Goal: Complete application form

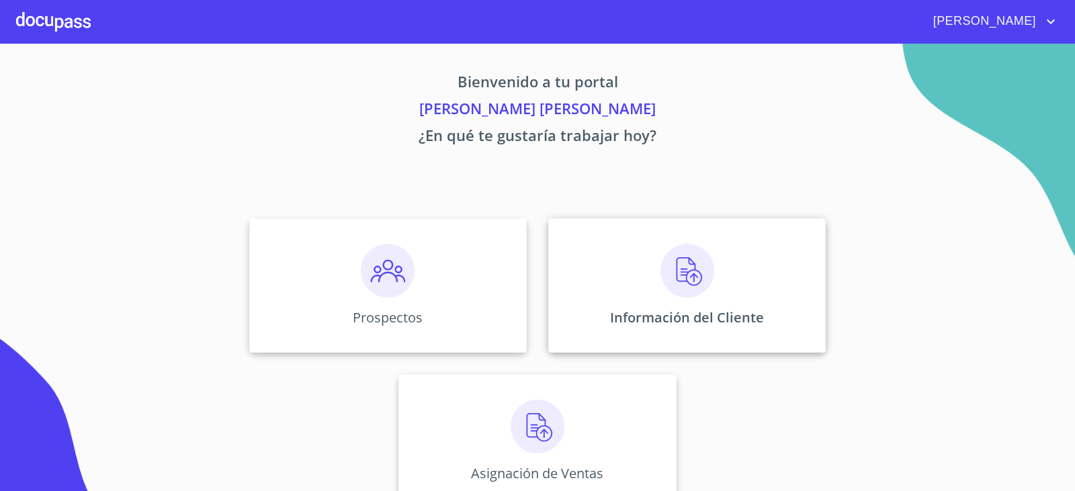
click at [621, 250] on div "Información del Cliente" at bounding box center [686, 285] width 277 height 134
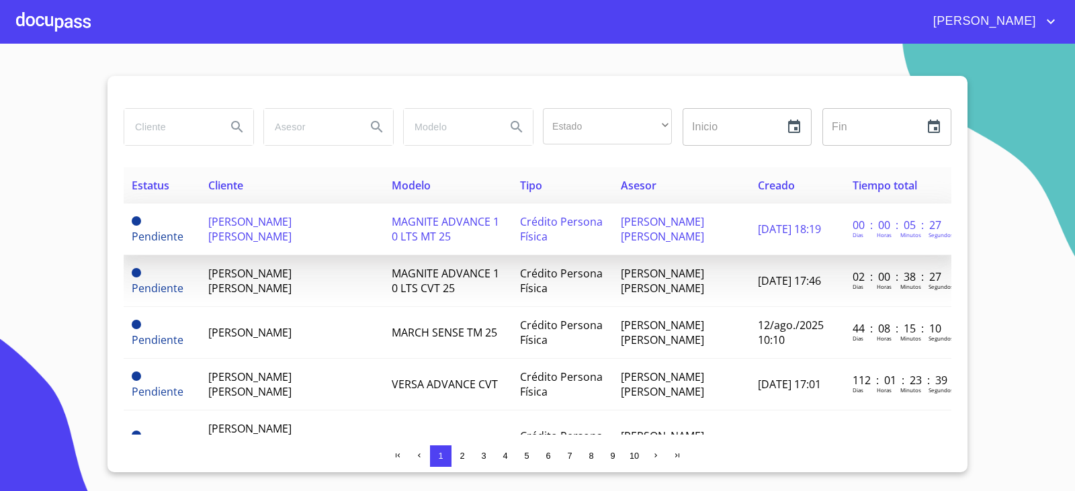
click at [435, 218] on span "MAGNITE ADVANCE 1 0 LTS MT 25" at bounding box center [445, 229] width 107 height 30
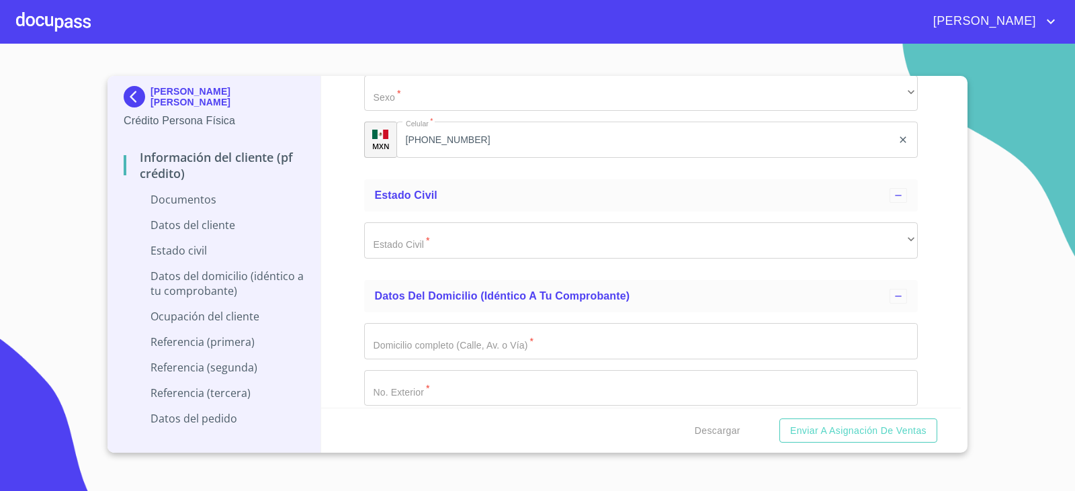
scroll to position [2150, 0]
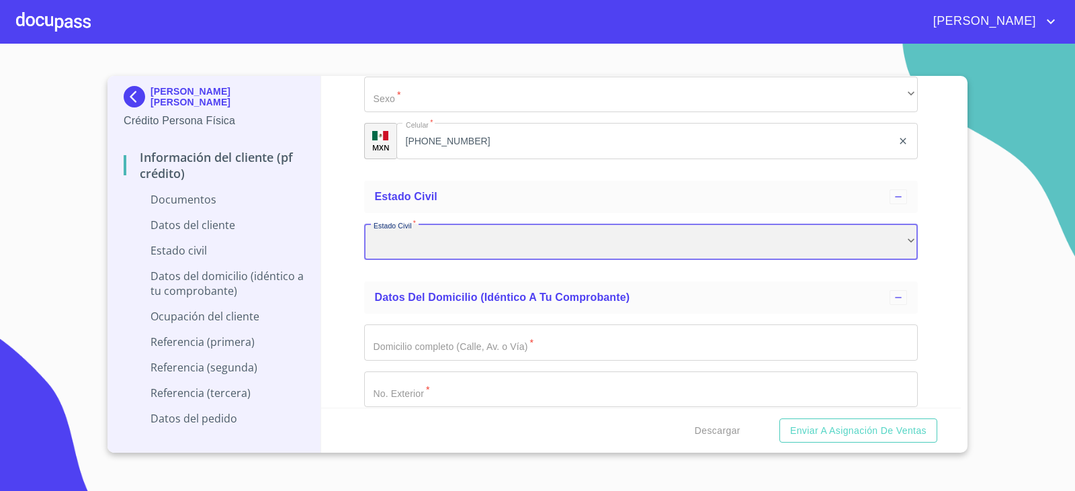
click at [500, 228] on div "​" at bounding box center [641, 242] width 554 height 36
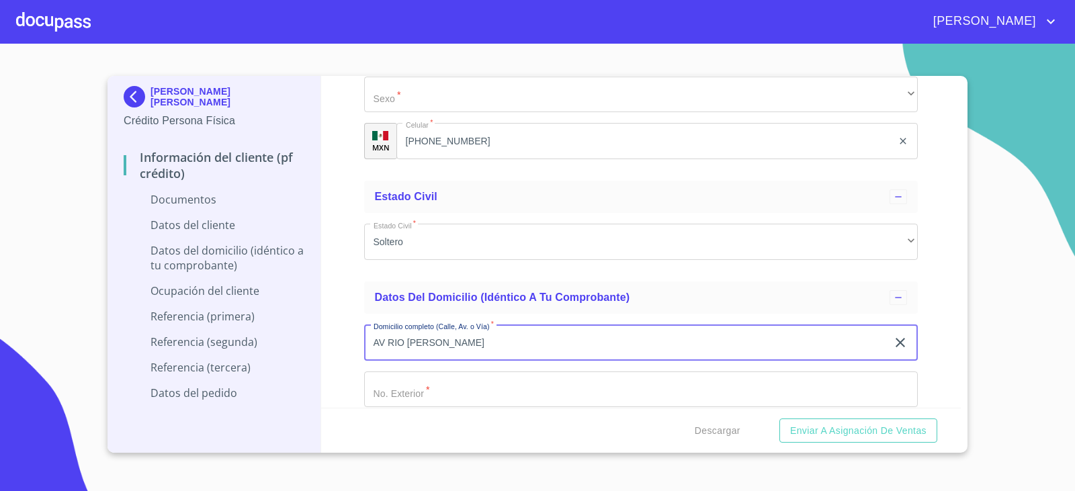
type input "AV RIO [PERSON_NAME]"
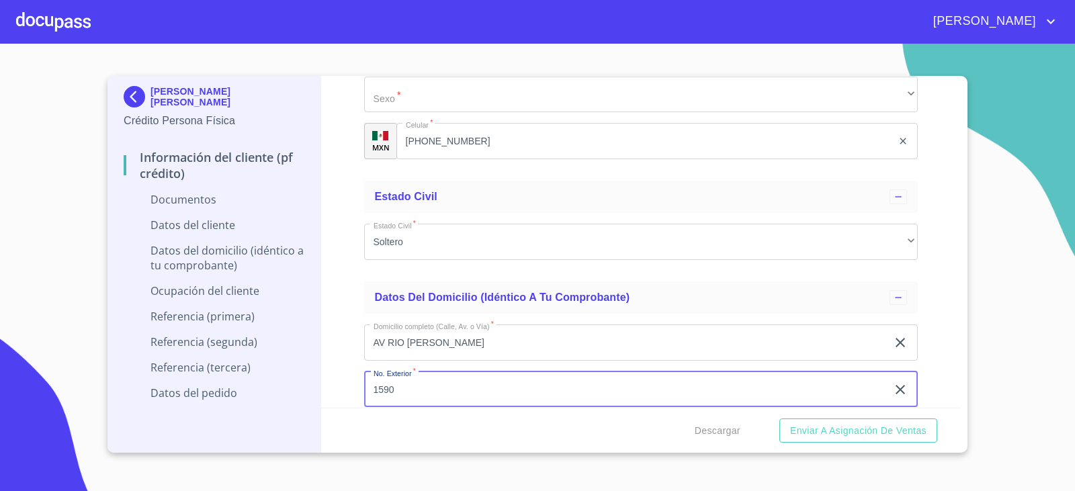
type input "1590"
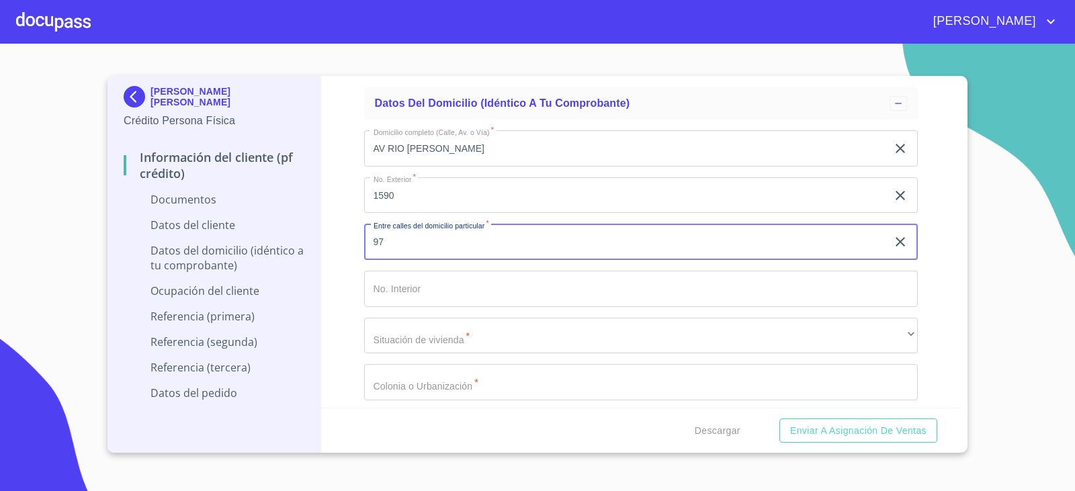
type input "9"
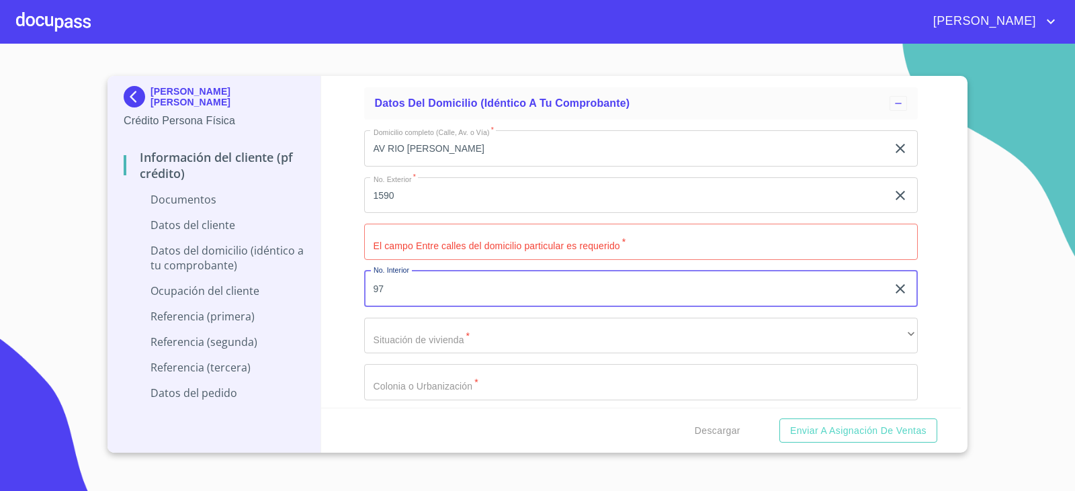
type input "97"
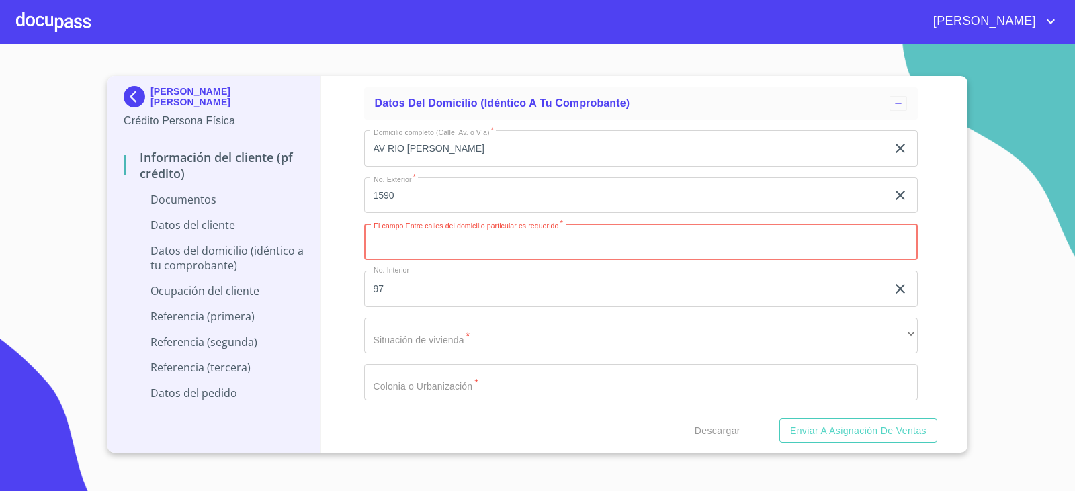
click at [573, 228] on input "Documento de identificación.   *" at bounding box center [641, 242] width 554 height 36
type input "PARQUES DE TESISTAN"
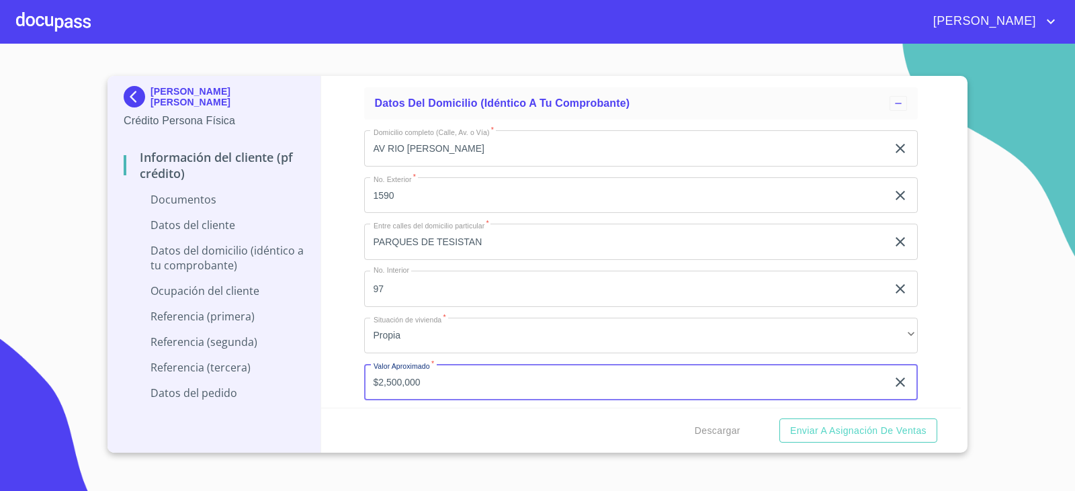
type input "$2,500,000"
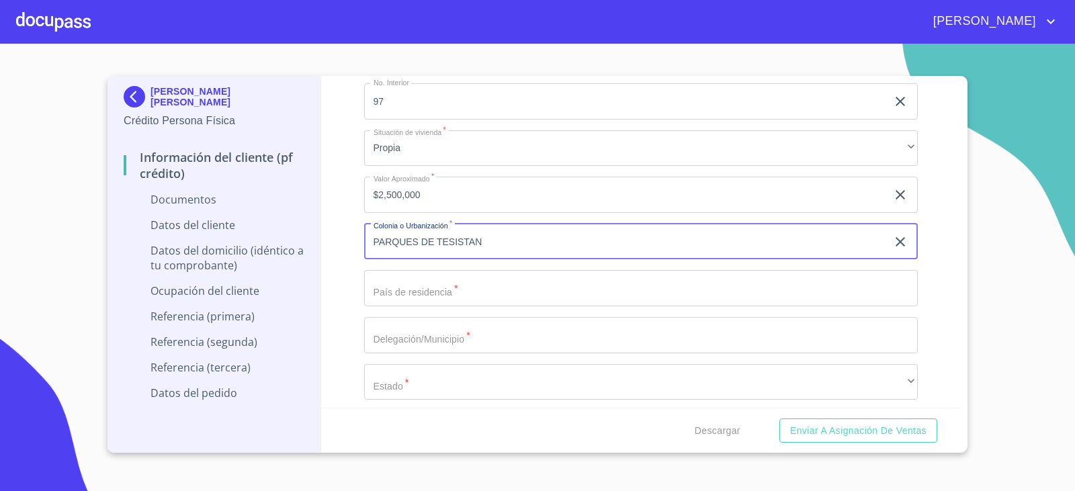
type input "PARQUES DE TESISTAN"
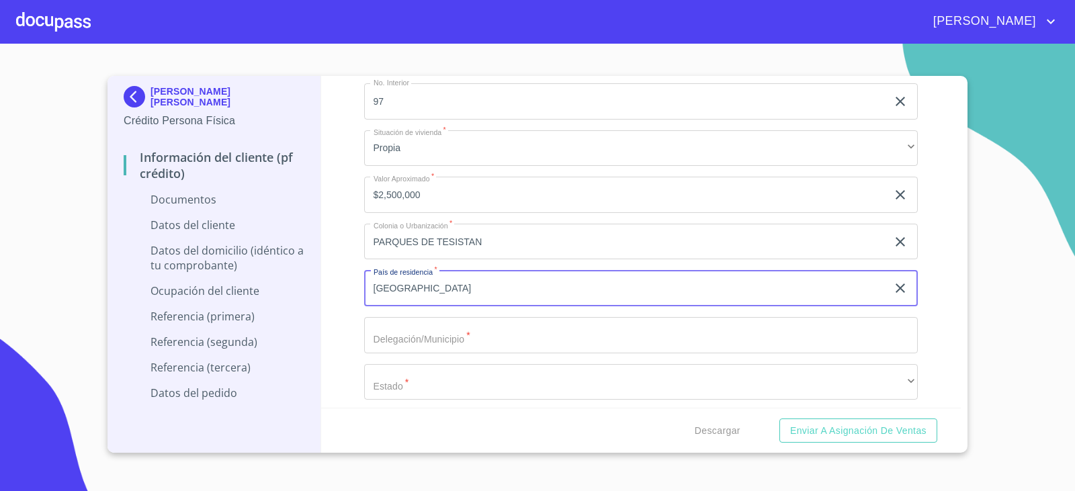
type input "[GEOGRAPHIC_DATA]"
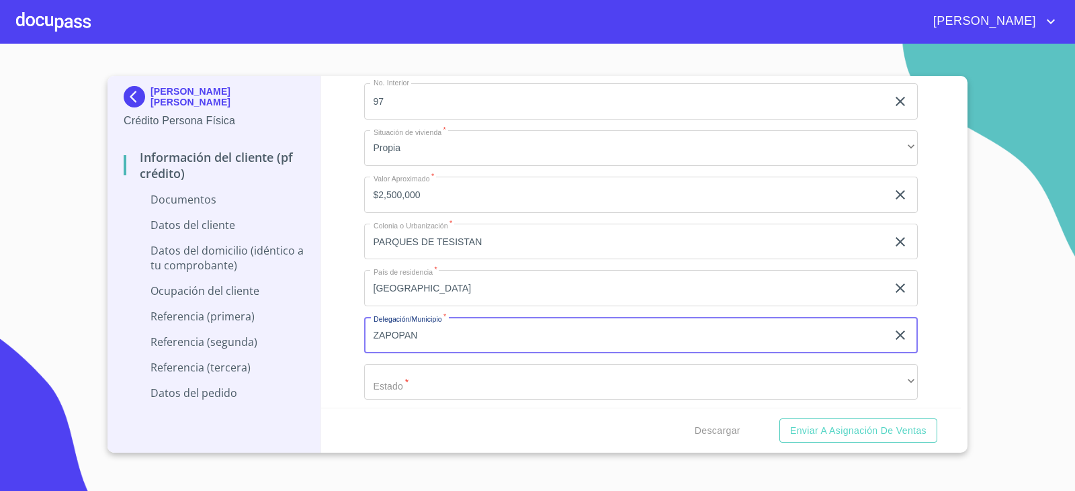
type input "ZAPOPAN"
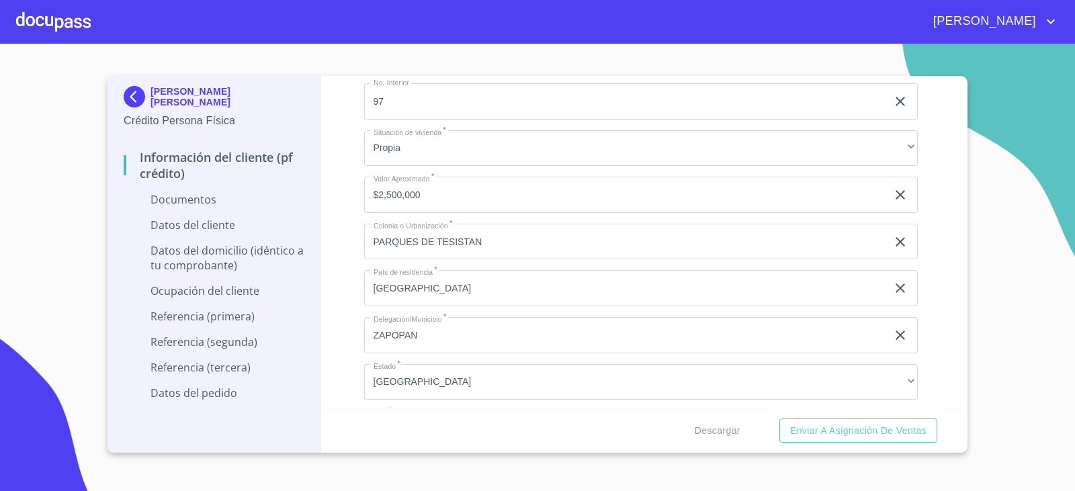
scroll to position [2718, 0]
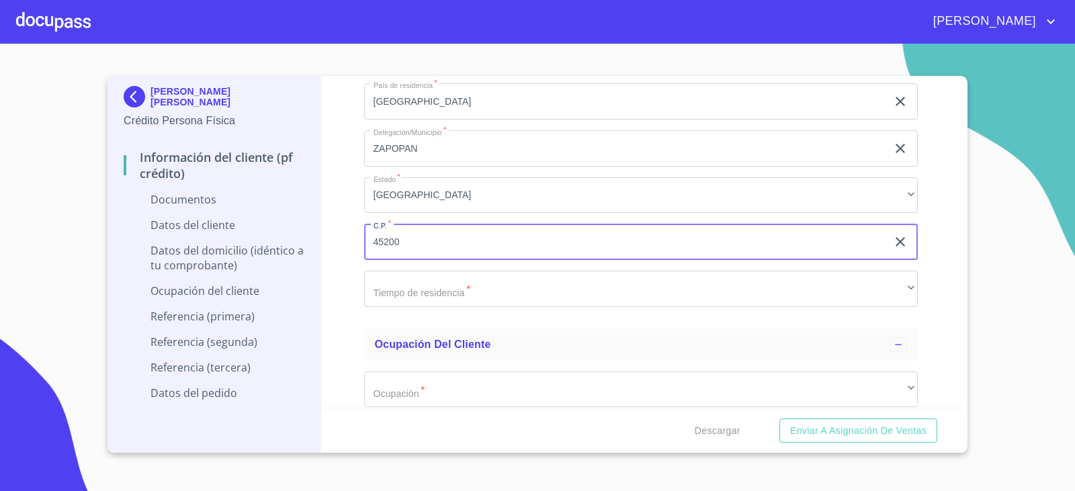
type input "45200"
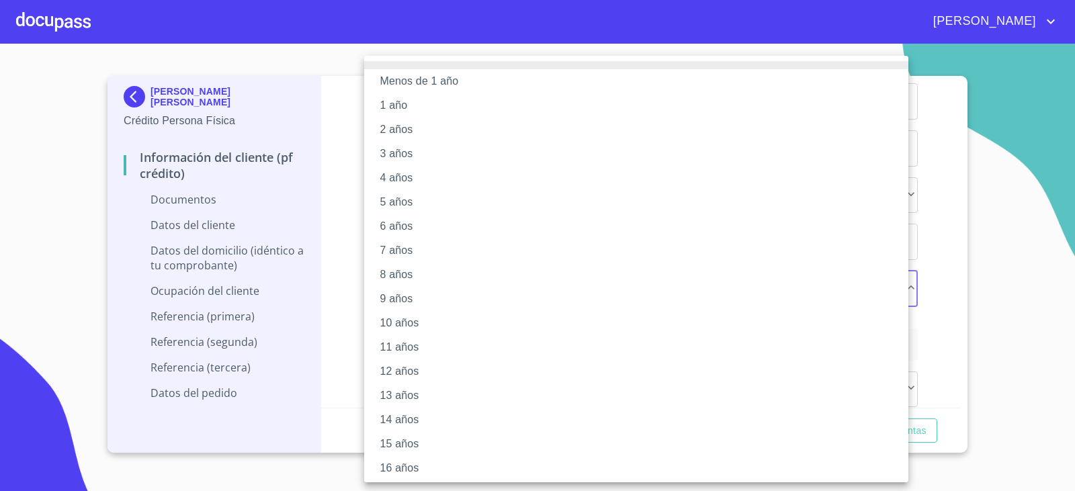
click at [451, 246] on li "7 años" at bounding box center [641, 250] width 554 height 24
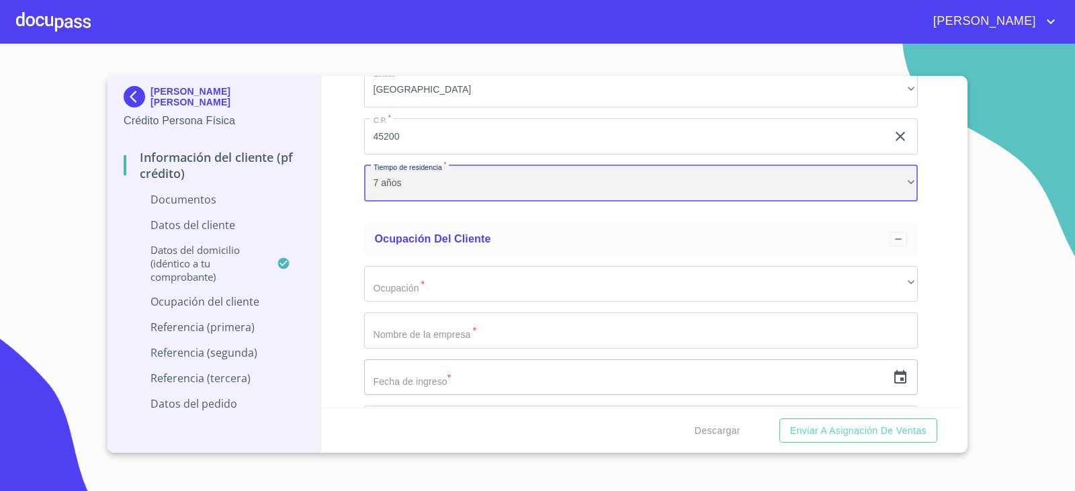
scroll to position [2852, 0]
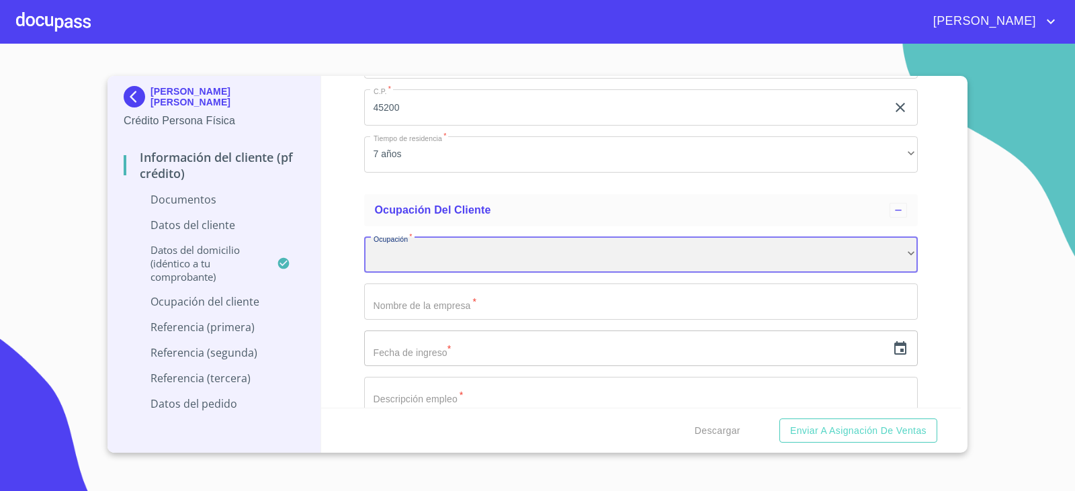
click at [455, 248] on div "​" at bounding box center [641, 255] width 554 height 36
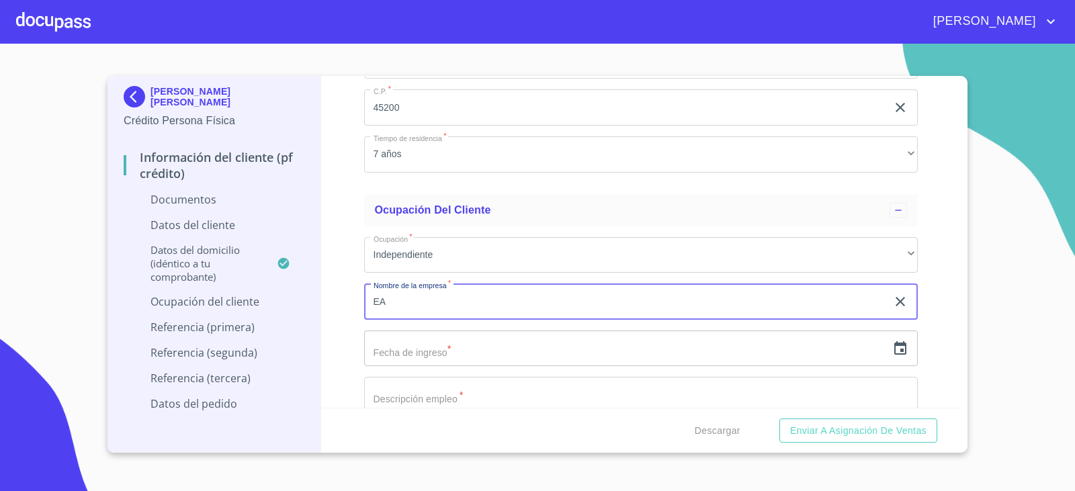
type input "E"
type input "[PERSON_NAME] [PERSON_NAME]"
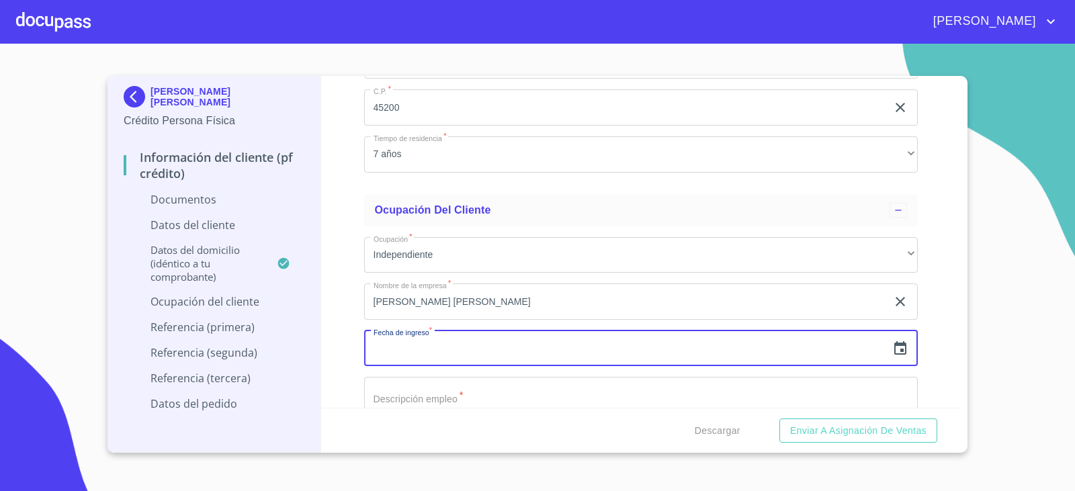
click at [892, 347] on icon "button" at bounding box center [900, 349] width 16 height 16
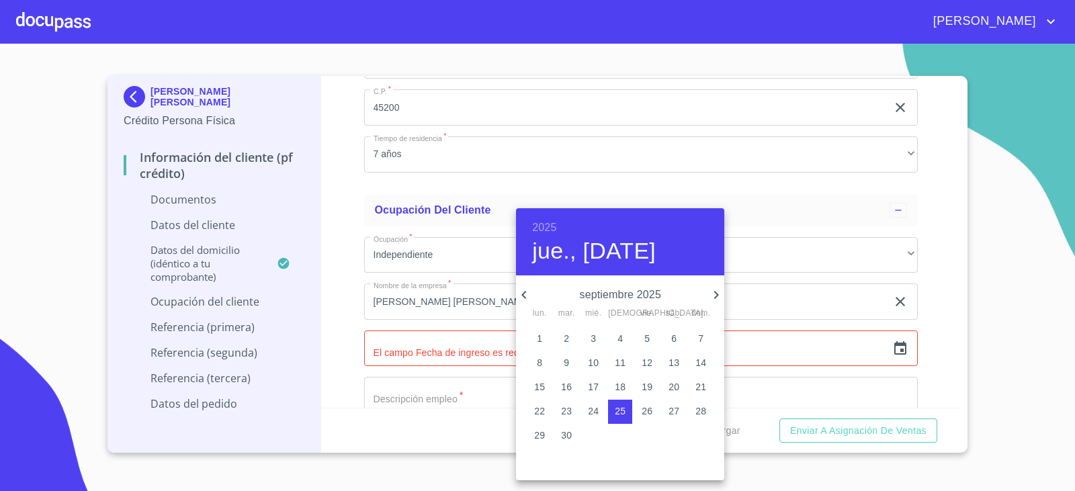
click at [550, 227] on h6 "2025" at bounding box center [544, 227] width 24 height 19
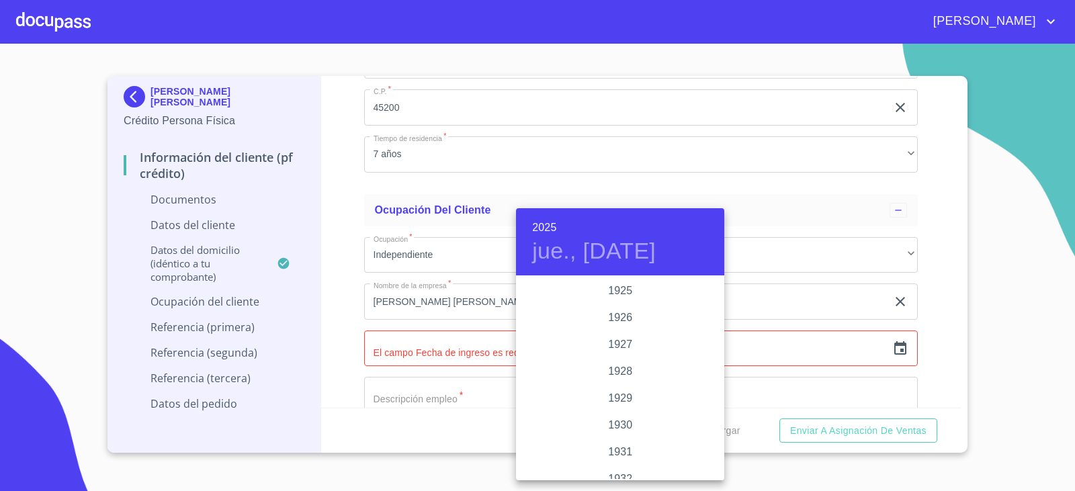
scroll to position [2607, 0]
click at [621, 292] on div "2022" at bounding box center [620, 290] width 208 height 27
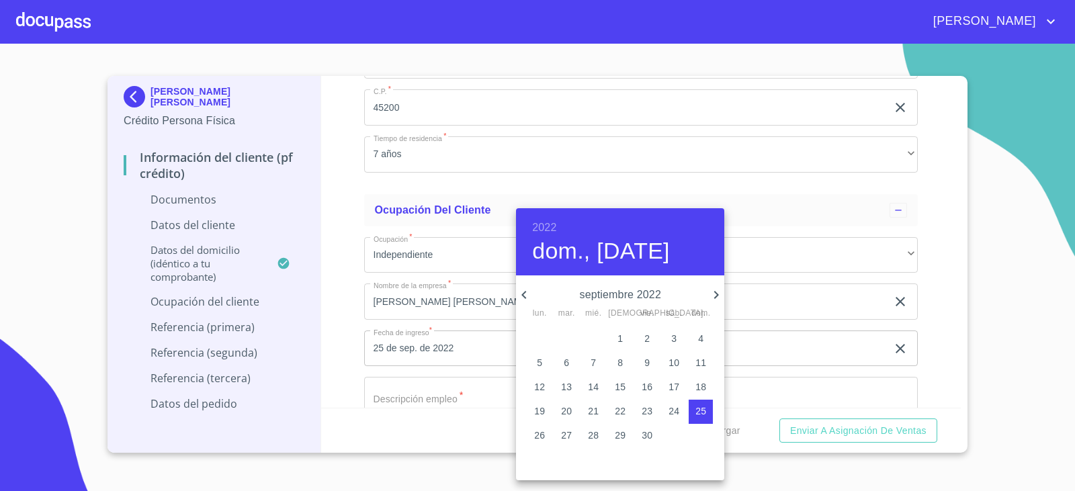
click at [612, 392] on span "15" at bounding box center [620, 386] width 24 height 13
type input "15 de sep. de 2022"
click at [782, 383] on div at bounding box center [537, 245] width 1075 height 491
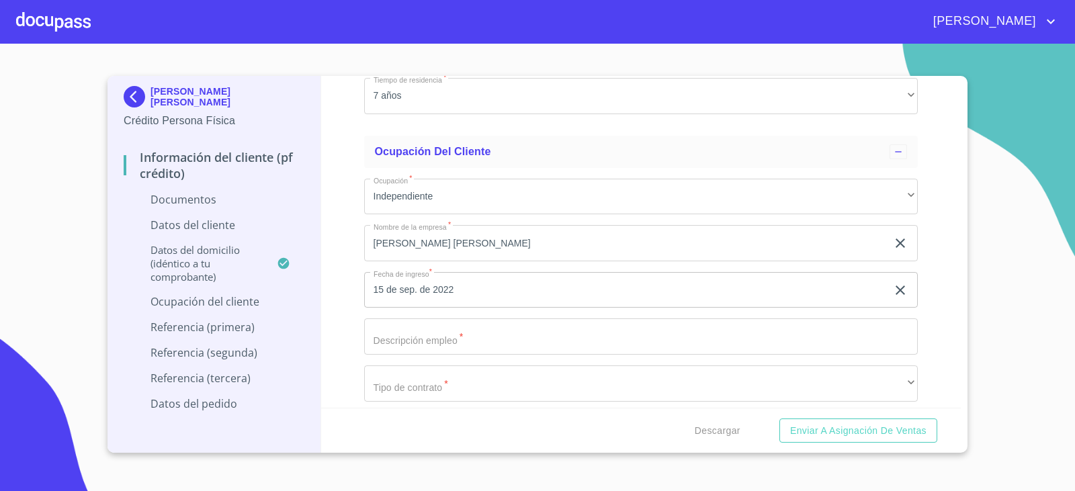
scroll to position [2987, 0]
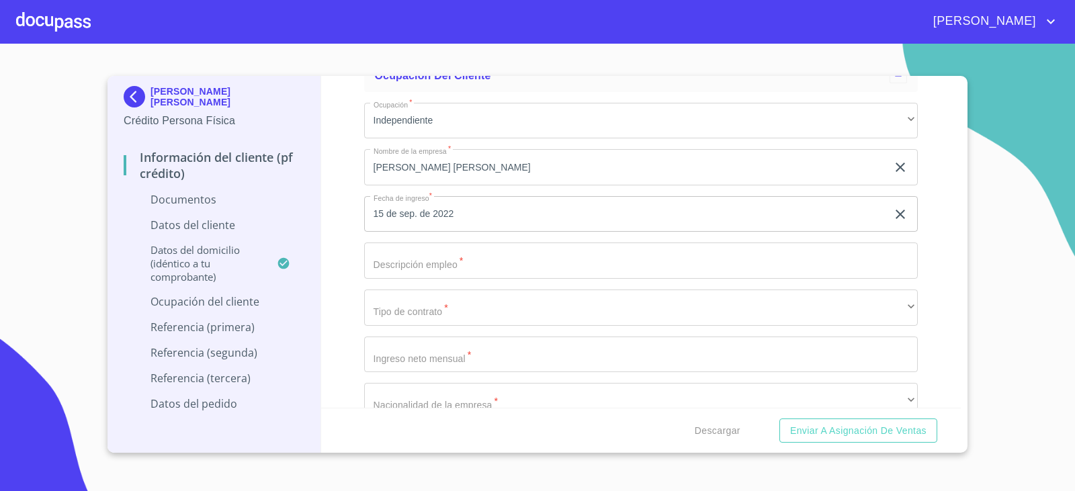
click at [541, 257] on input "Documento de identificación.   *" at bounding box center [641, 261] width 554 height 36
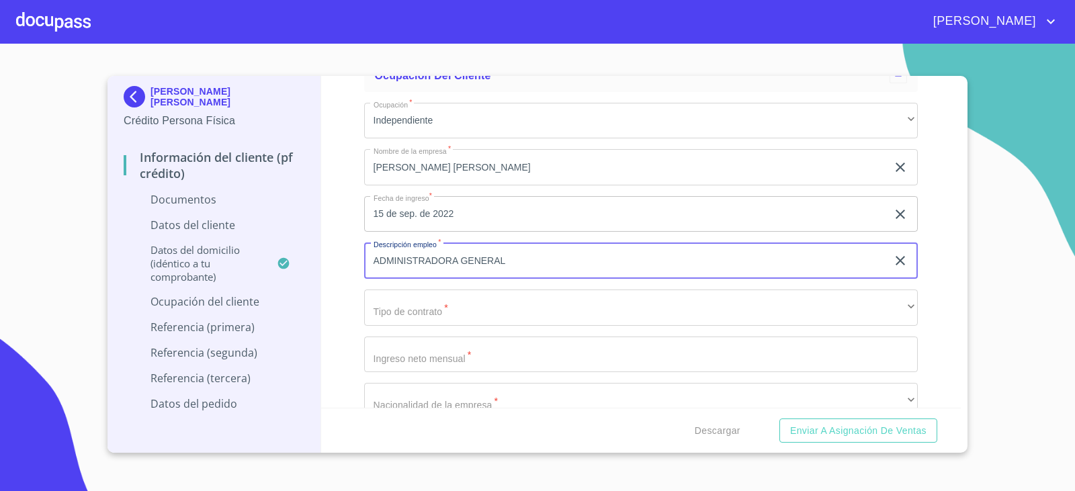
type input "ADMINISTRADORA GENERAL"
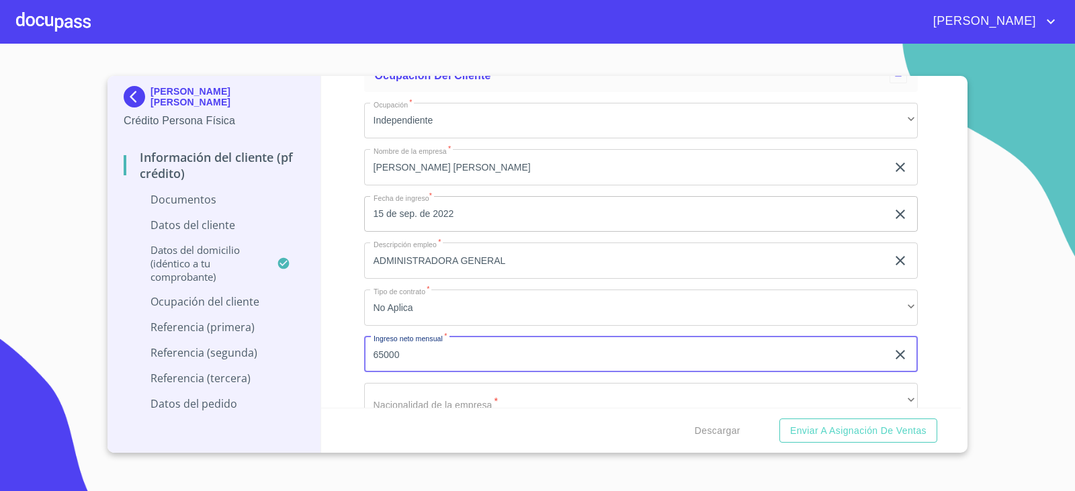
type input "65000"
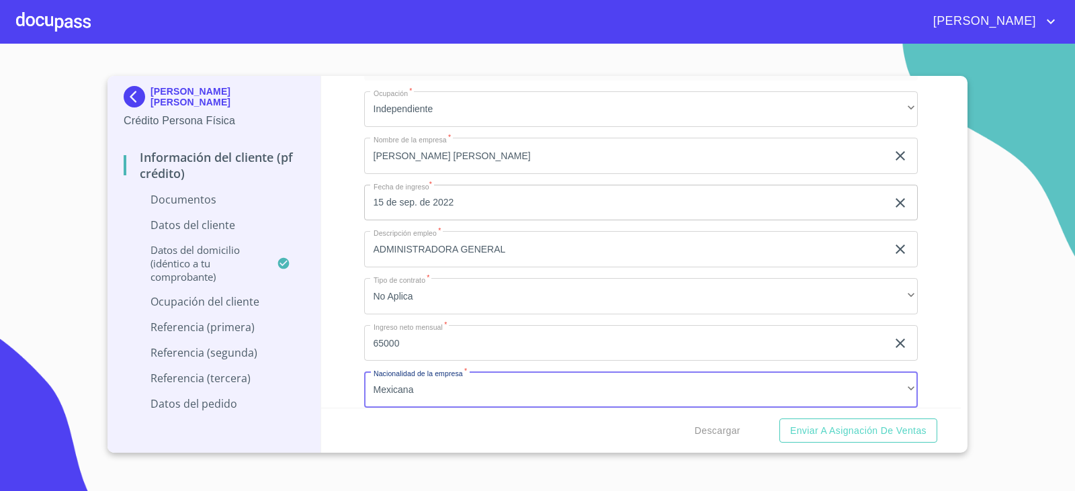
scroll to position [3193, 0]
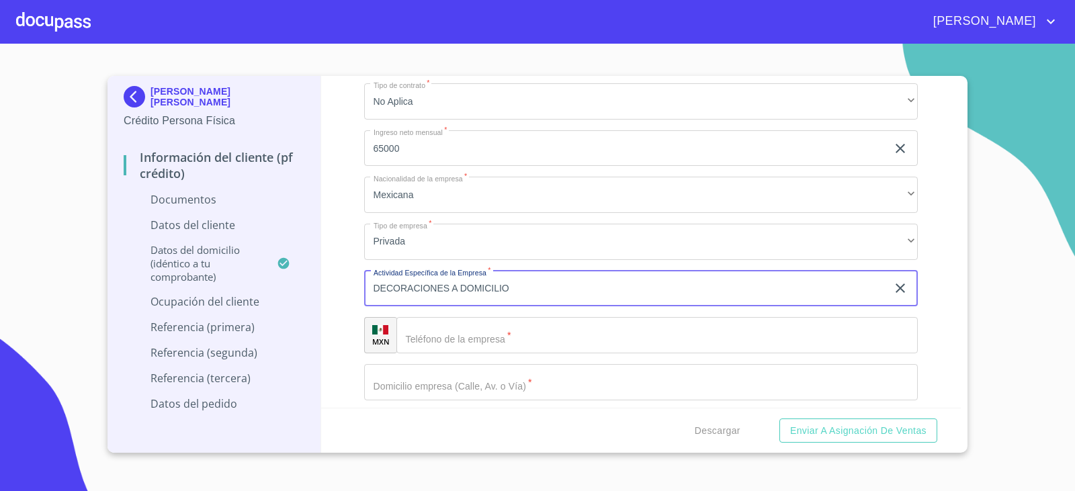
type input "DECORACIONES A DOMICILIO"
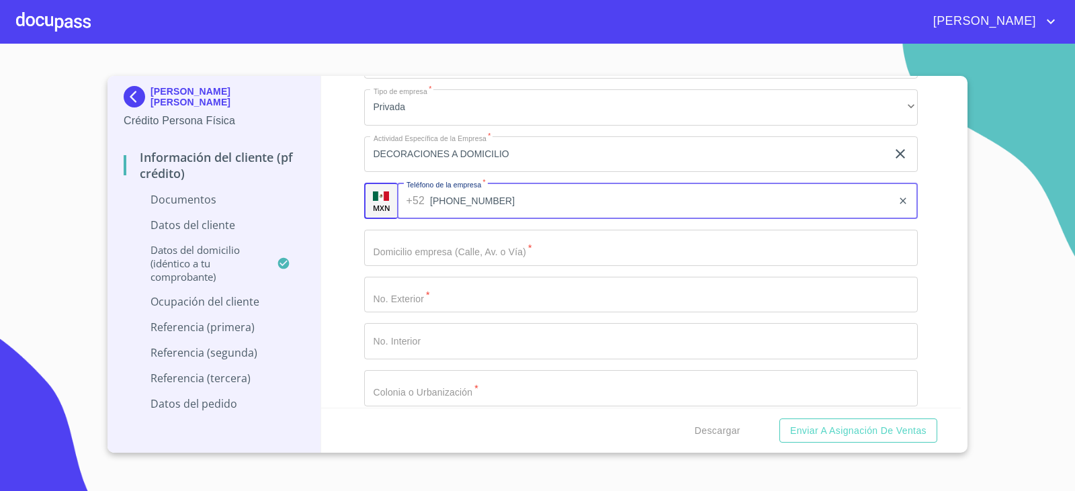
scroll to position [3395, 0]
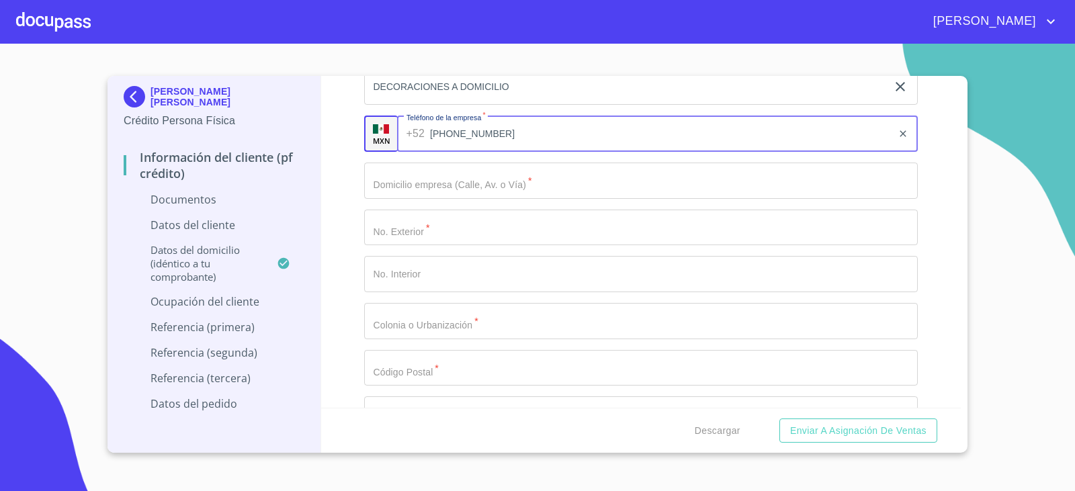
type input "[PHONE_NUMBER]"
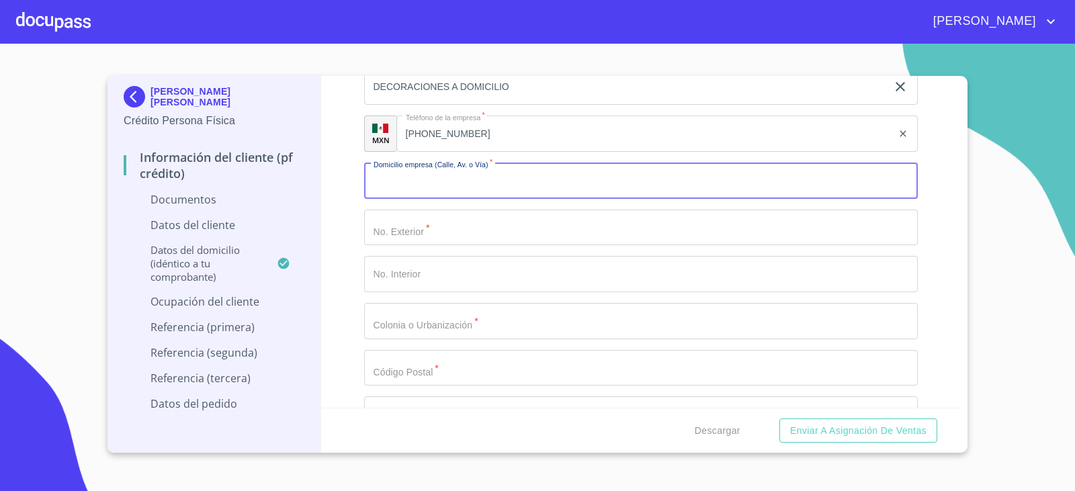
click at [509, 193] on input "Documento de identificación.   *" at bounding box center [641, 181] width 554 height 36
type input "AV RIO [PERSON_NAME]"
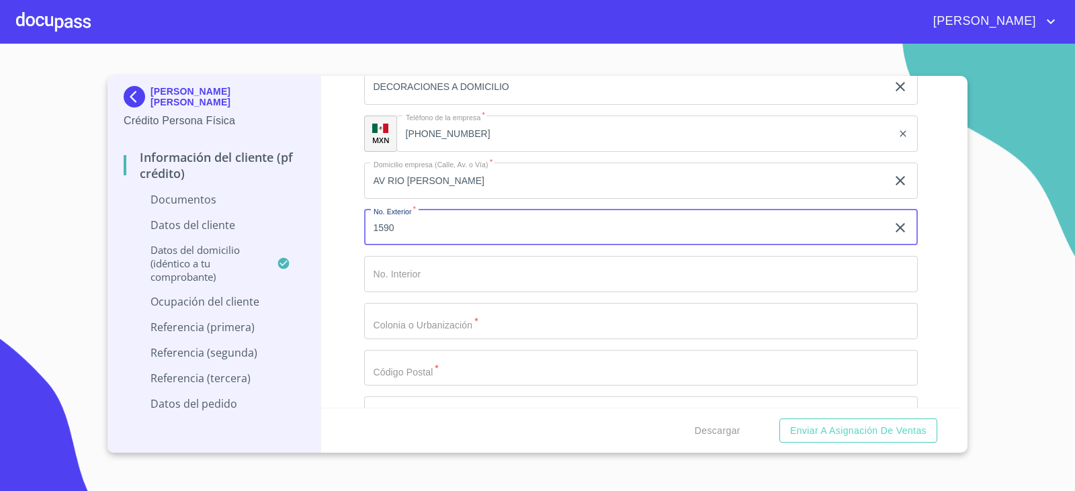
type input "1590"
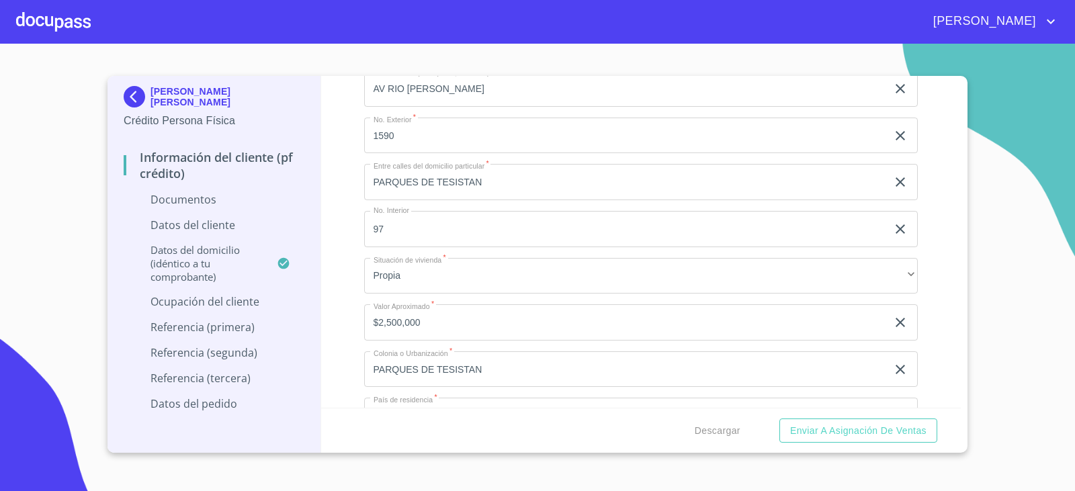
scroll to position [2387, 0]
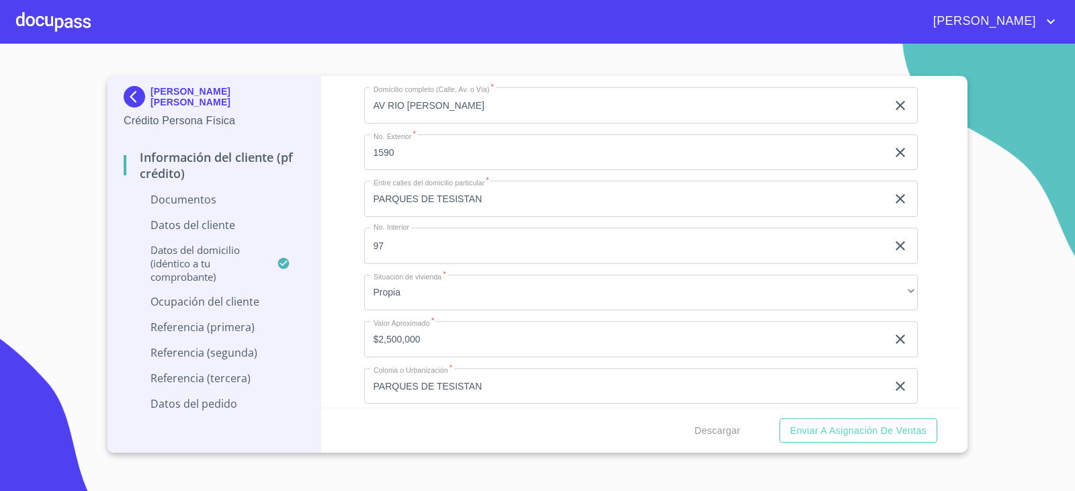
type input "PARQUES DE TESISTAN"
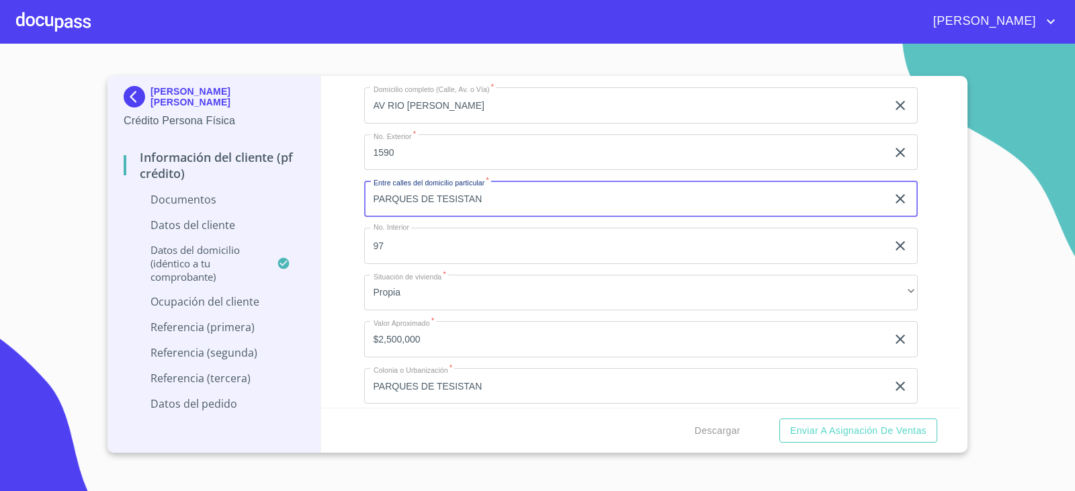
drag, startPoint x: 546, startPoint y: 187, endPoint x: 376, endPoint y: 200, distance: 170.4
click at [376, 200] on input "PARQUES DE TESISTAN" at bounding box center [625, 199] width 523 height 36
type input "P"
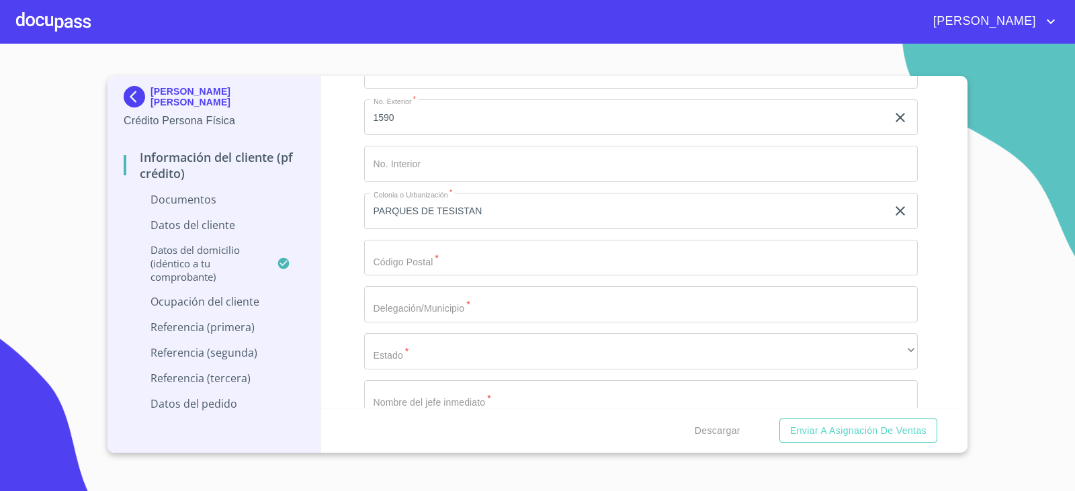
scroll to position [3529, 0]
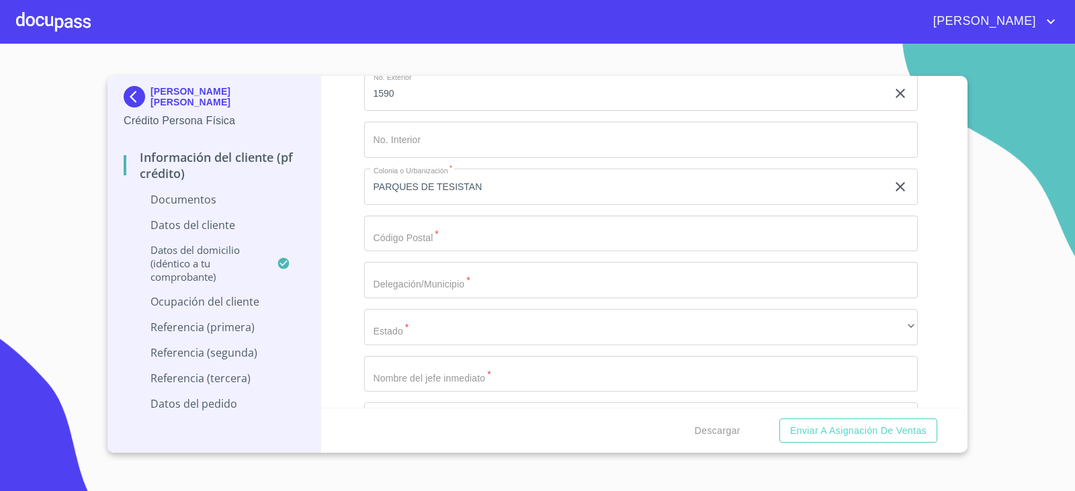
type input "TESISTAN"
click at [468, 247] on input "Documento de identificación.   *" at bounding box center [641, 234] width 554 height 36
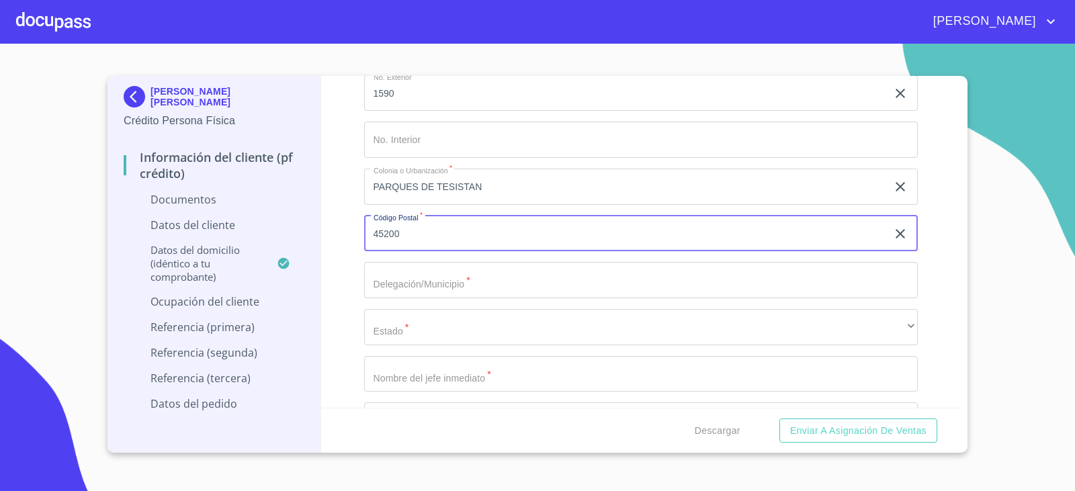
type input "45200"
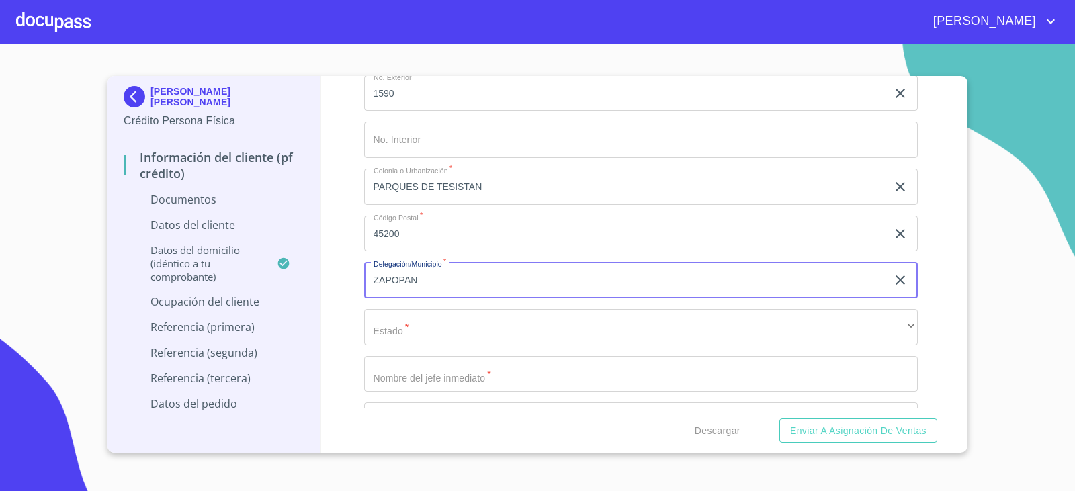
type input "ZAPOPAN"
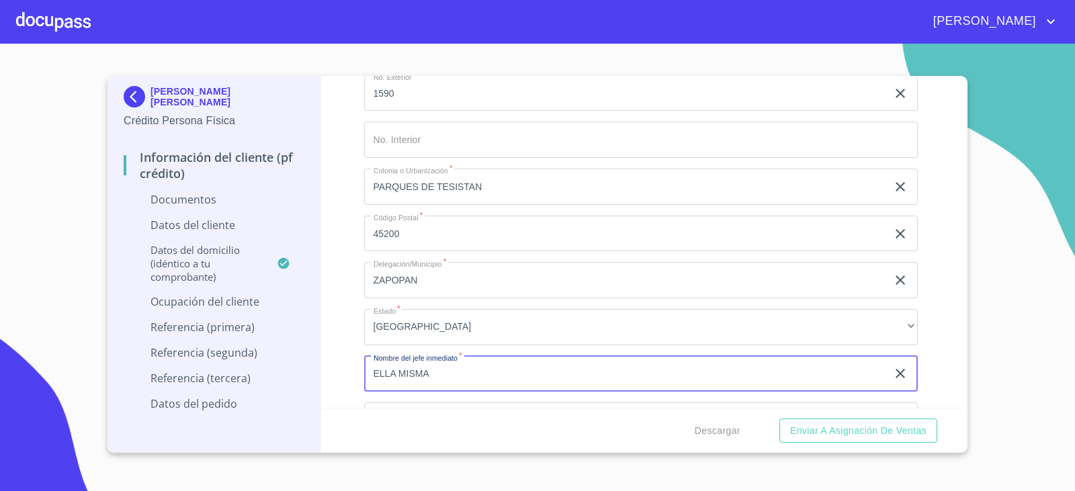
type input "ELLA MISMA"
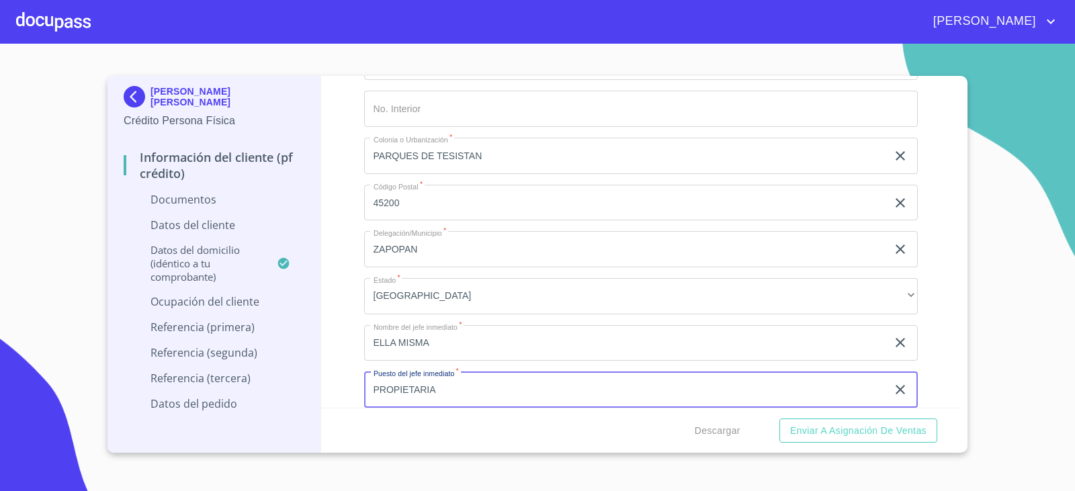
type input "PROPIETARIA"
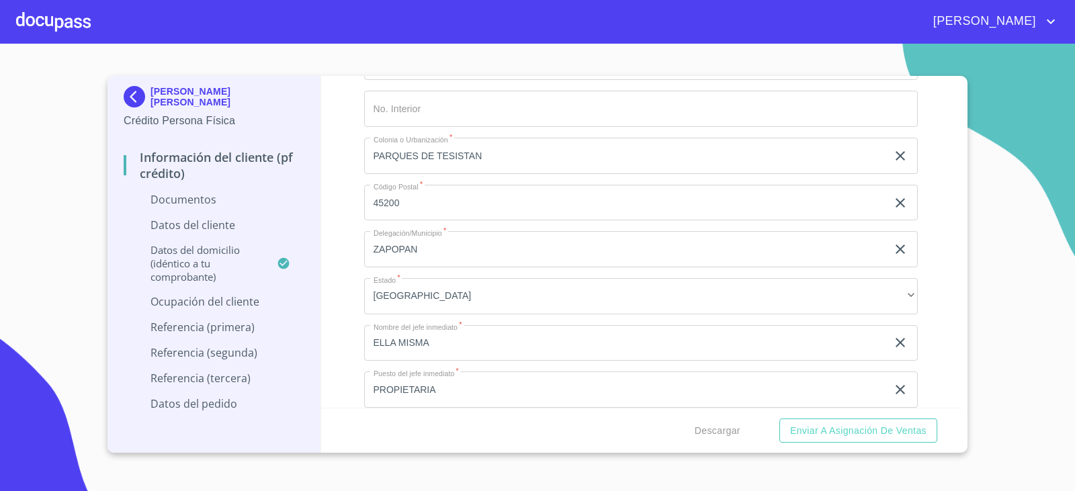
scroll to position [3755, 0]
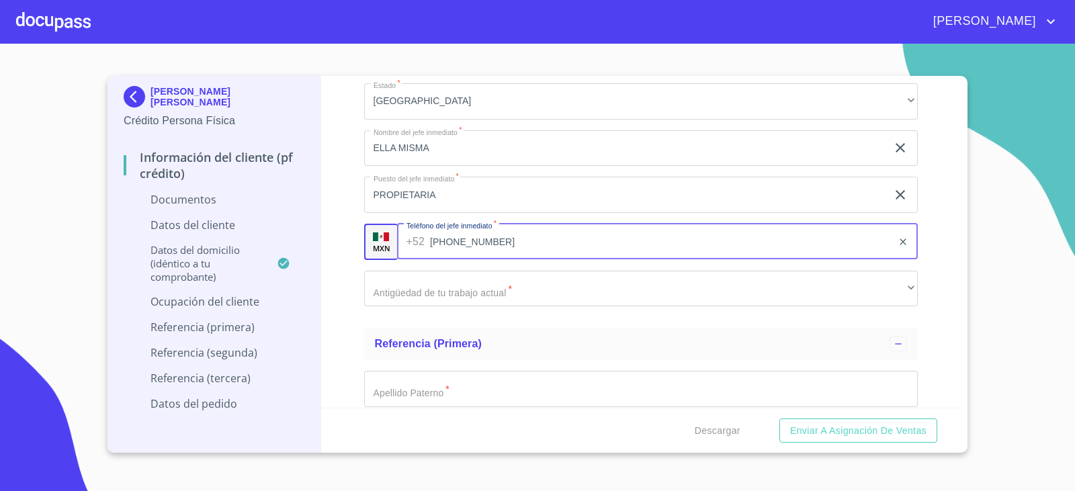
type input "[PHONE_NUMBER]"
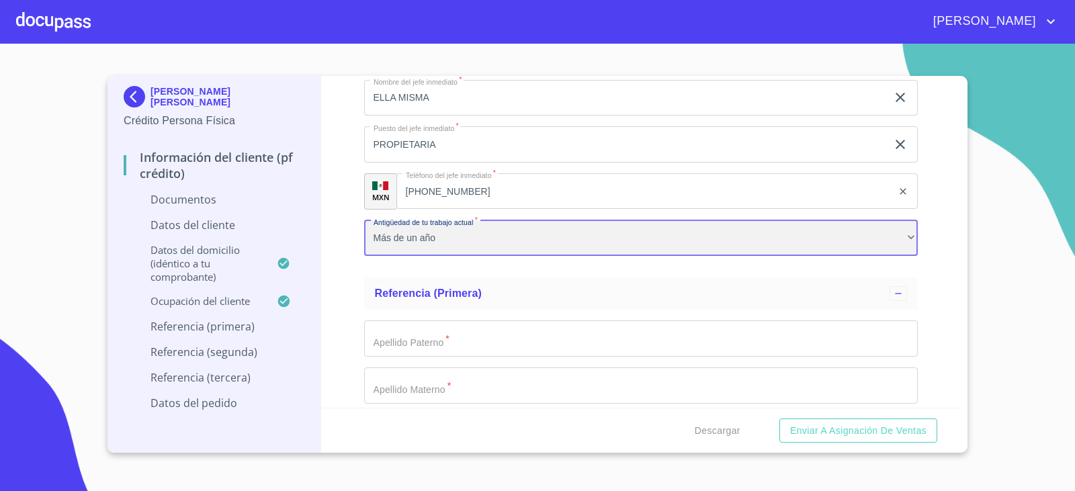
scroll to position [3822, 0]
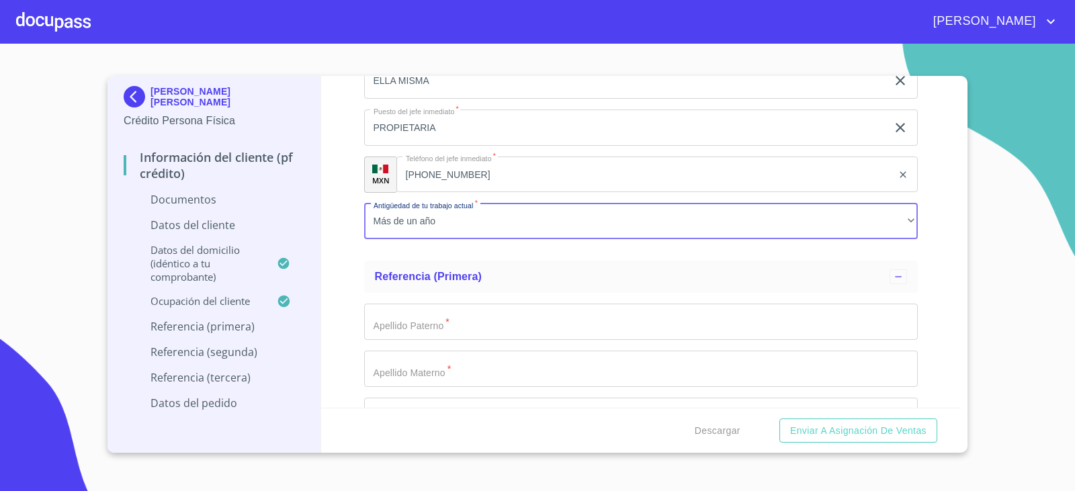
click at [511, 318] on input "Documento de identificación.   *" at bounding box center [641, 322] width 554 height 36
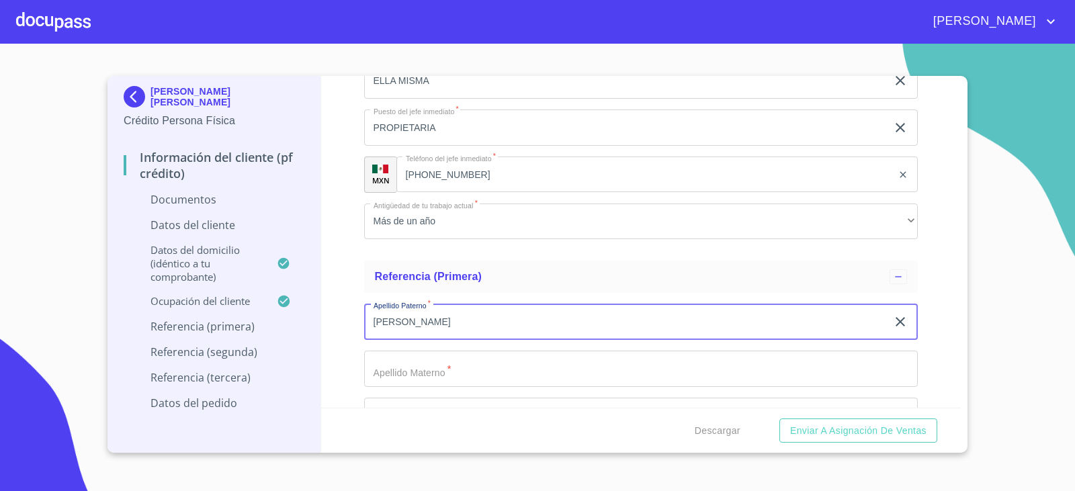
type input "[PERSON_NAME]"
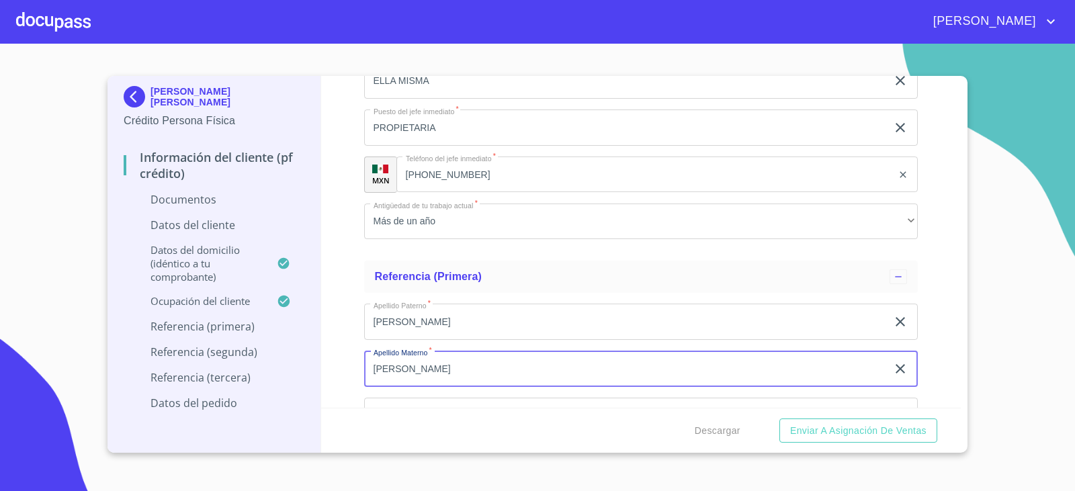
type input "[PERSON_NAME]"
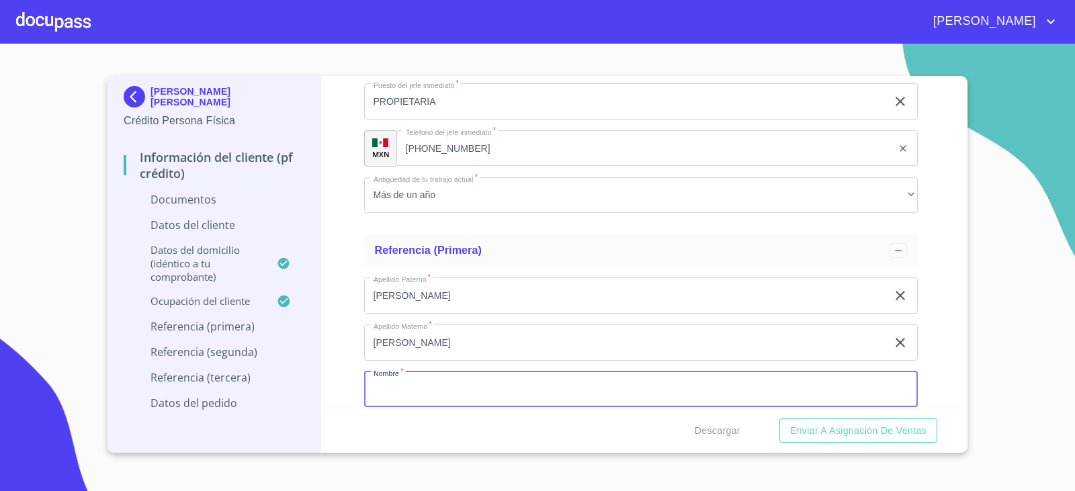
scroll to position [4042, 0]
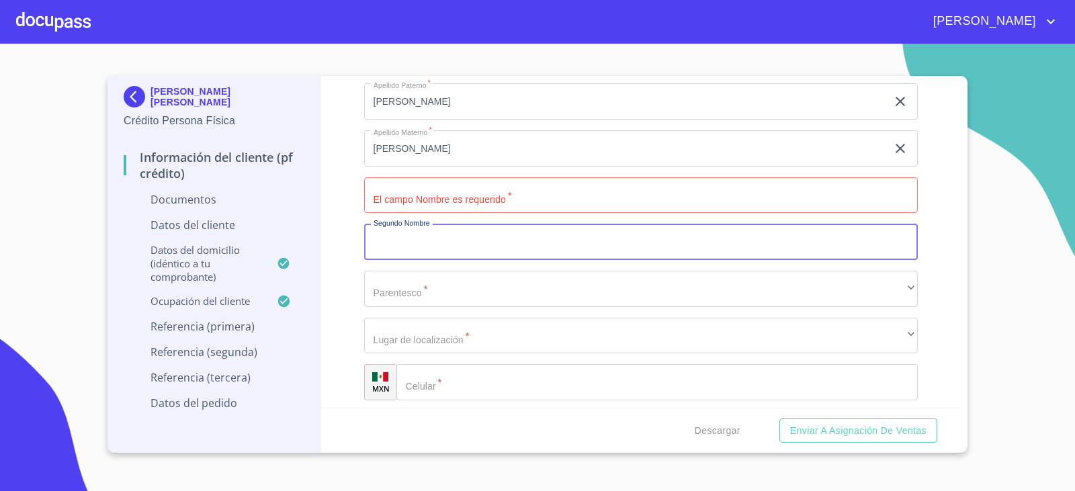
click at [426, 203] on input "Documento de identificación.   *" at bounding box center [641, 195] width 554 height 36
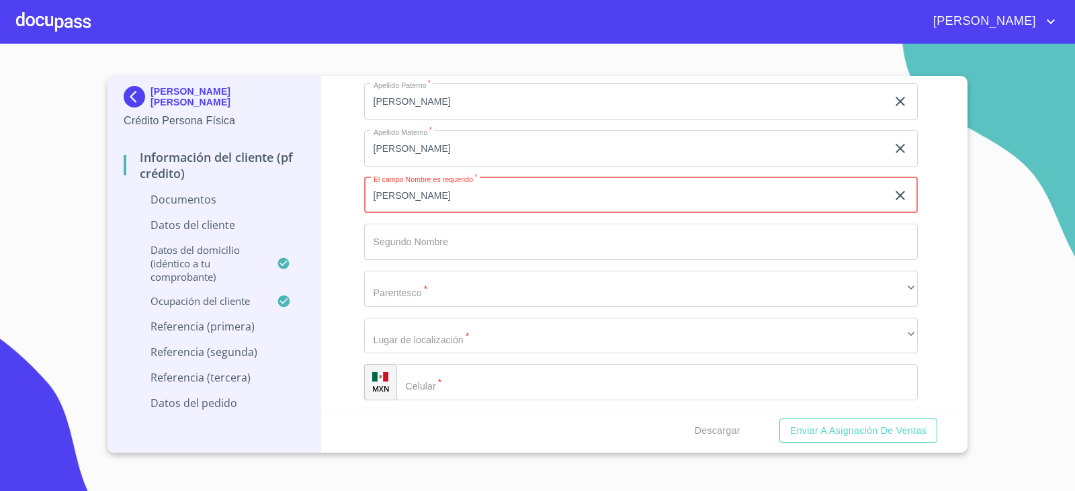
type input "[PERSON_NAME]"
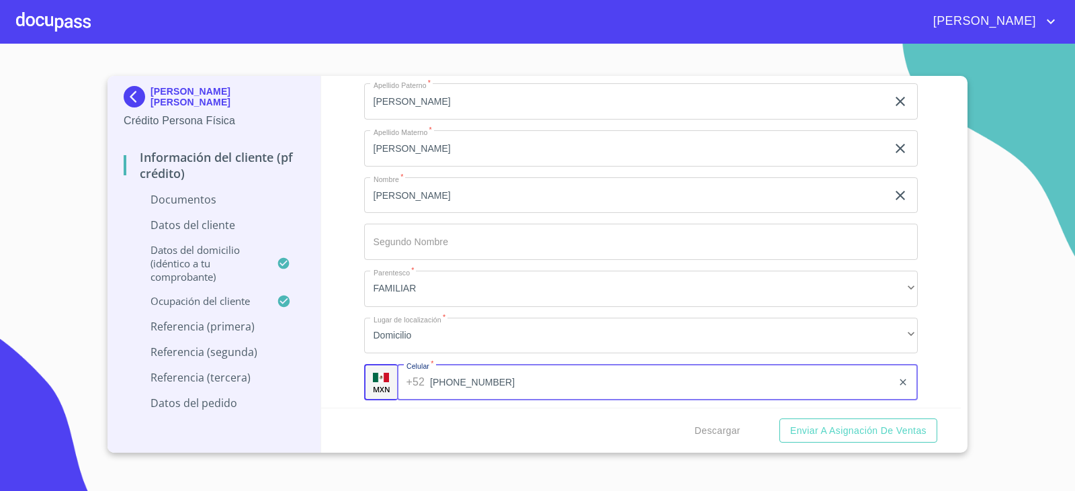
scroll to position [4244, 0]
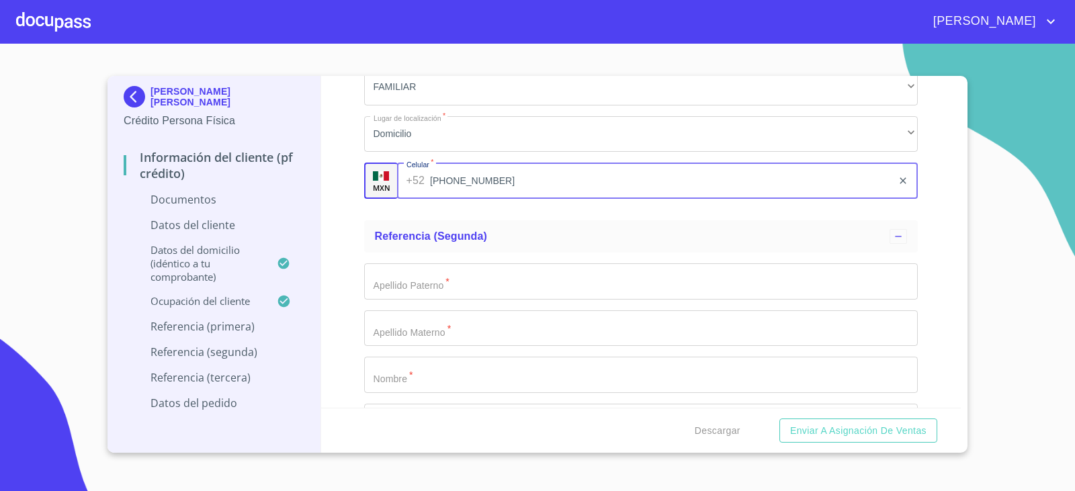
type input "[PHONE_NUMBER]"
click at [340, 230] on div "Información del cliente (PF crédito) Documentos Documento de identificación.   …" at bounding box center [641, 242] width 640 height 332
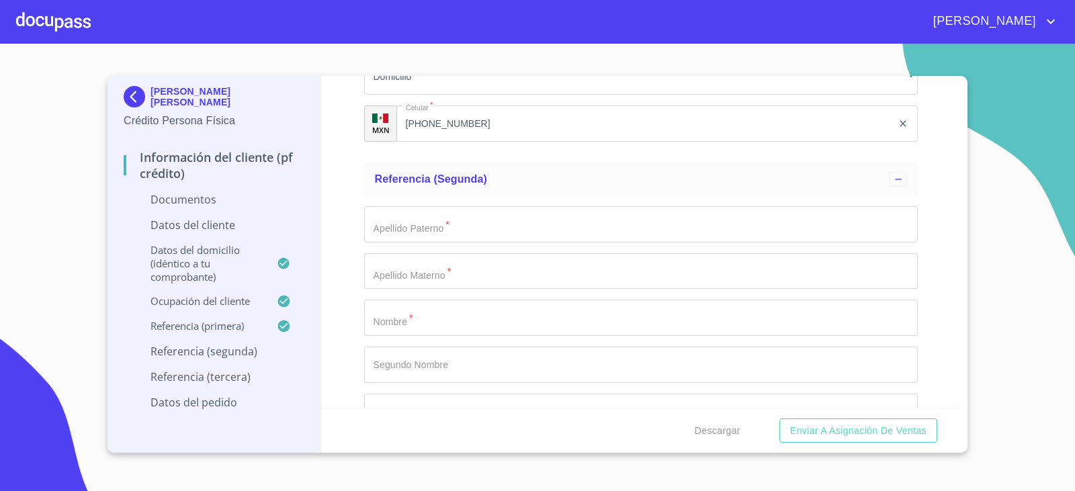
scroll to position [4378, 0]
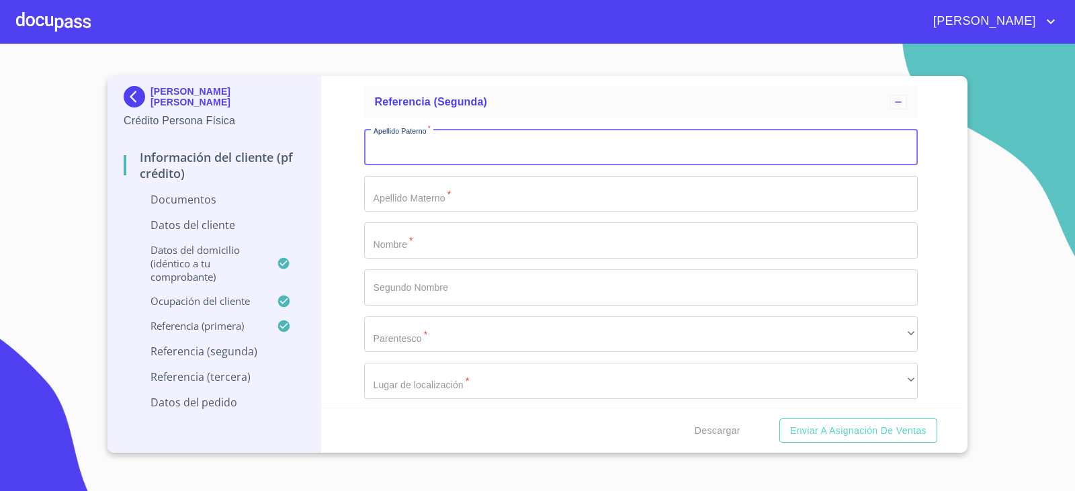
click at [455, 161] on input "Documento de identificación.   *" at bounding box center [641, 147] width 554 height 36
type input "[PERSON_NAME]"
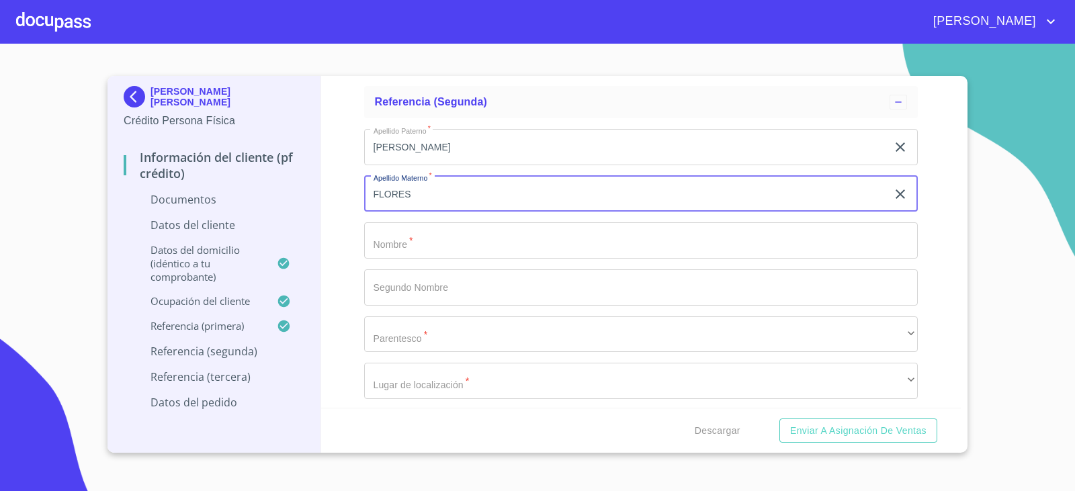
type input "FLORES"
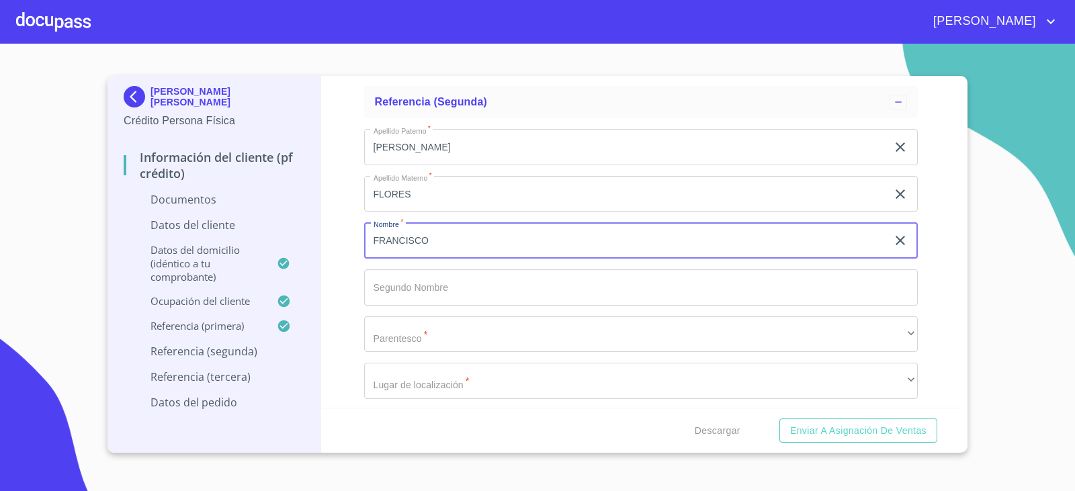
type input "FRANCISCO"
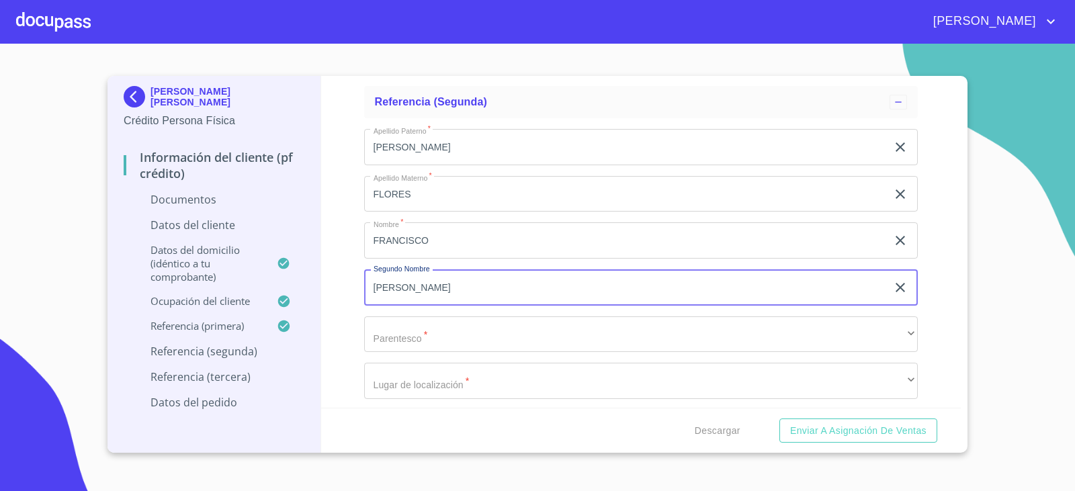
type input "[PERSON_NAME]"
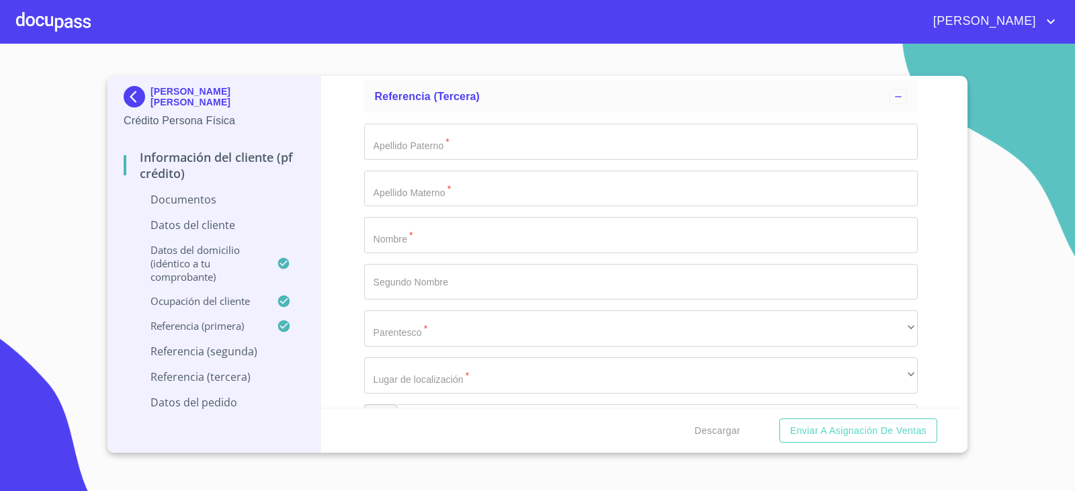
scroll to position [4766, 0]
type input "[PHONE_NUMBER]"
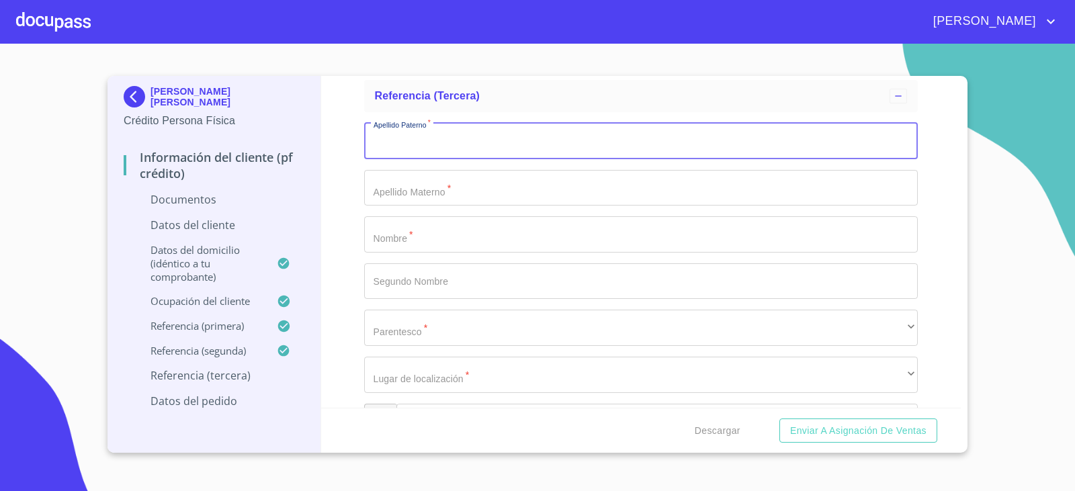
click at [445, 150] on input "Documento de identificación.   *" at bounding box center [641, 141] width 554 height 36
type input "[PERSON_NAME]"
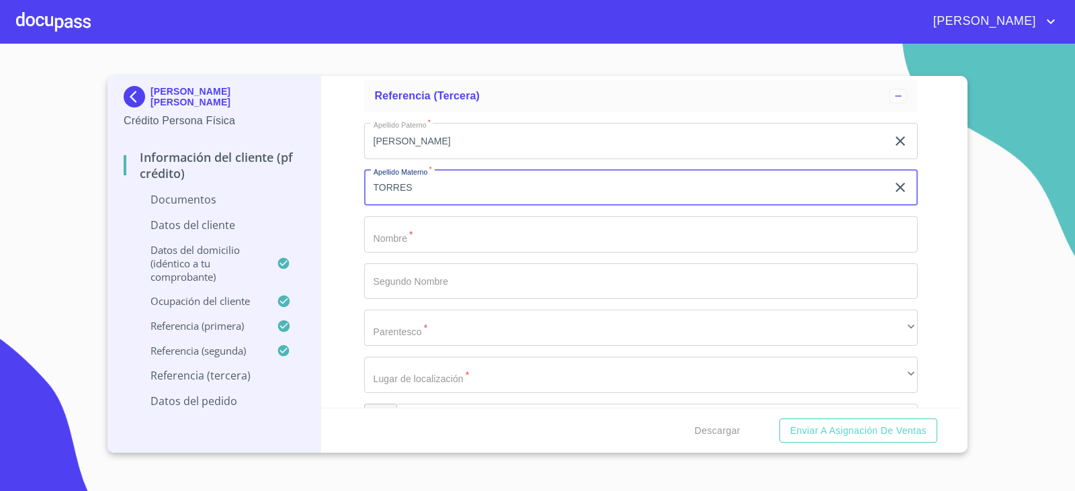
type input "TORRES"
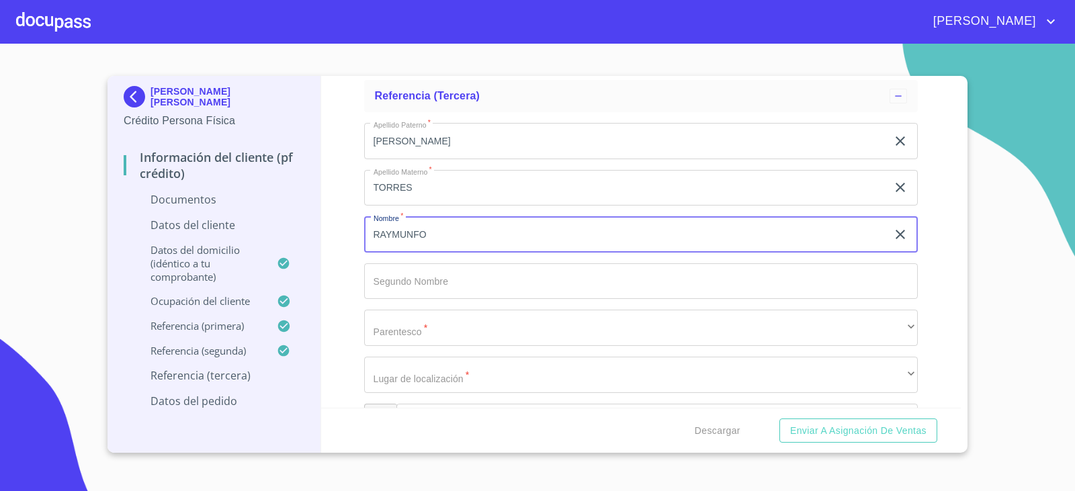
click at [448, 223] on input "RAYMUNFO" at bounding box center [625, 234] width 523 height 36
type input "[PERSON_NAME]"
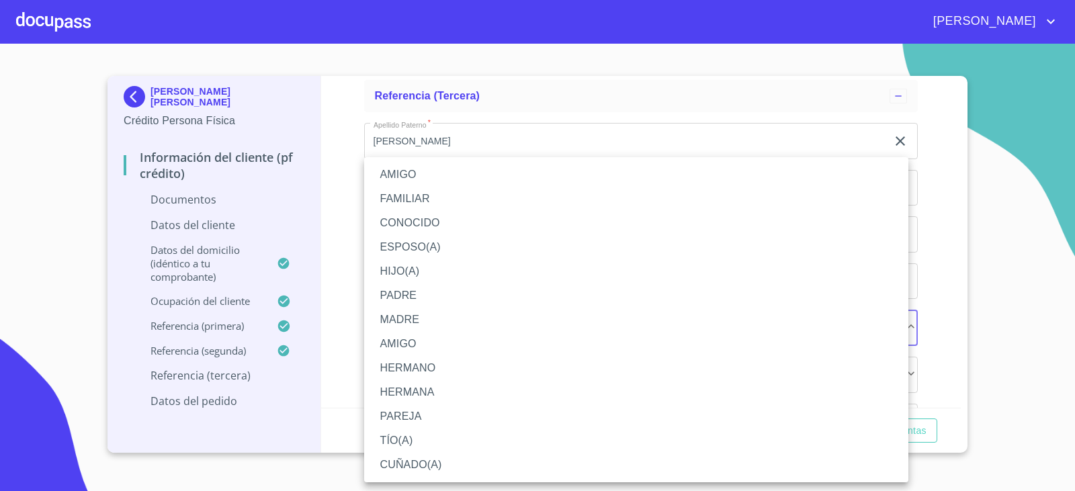
click at [343, 226] on div at bounding box center [537, 245] width 1075 height 491
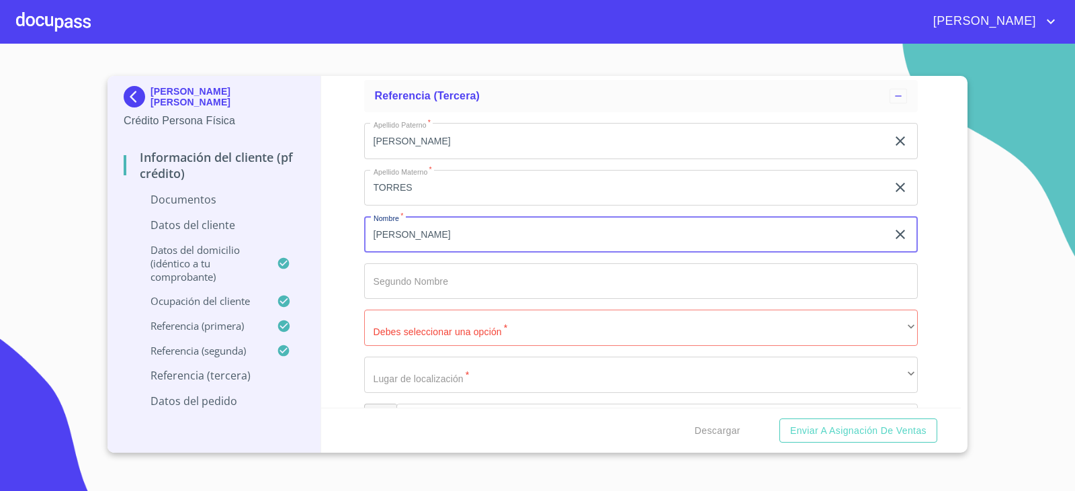
drag, startPoint x: 447, startPoint y: 237, endPoint x: 327, endPoint y: 232, distance: 119.7
click at [327, 232] on div "Información del cliente (PF crédito) Documentos Documento de identificación.   …" at bounding box center [641, 242] width 640 height 332
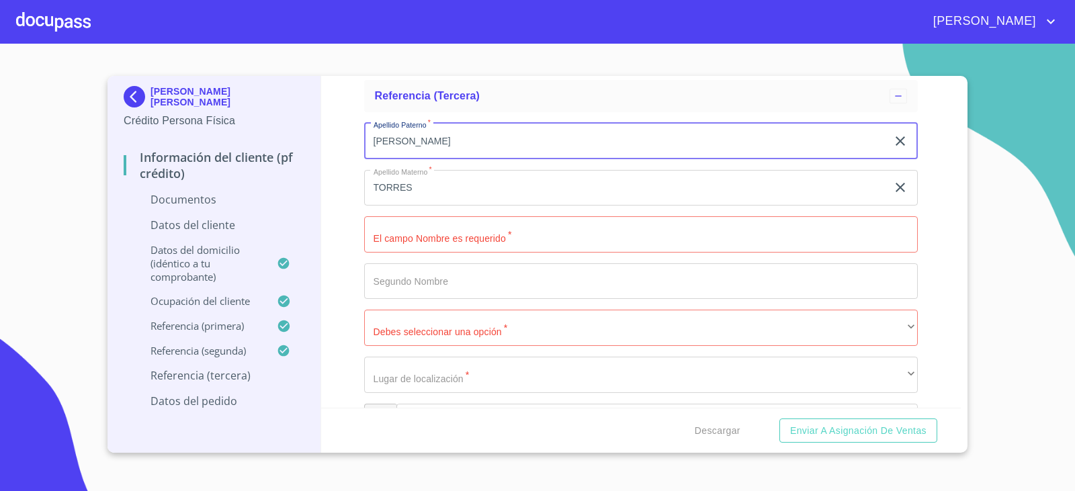
drag, startPoint x: 449, startPoint y: 141, endPoint x: 322, endPoint y: 139, distance: 126.3
click at [327, 135] on div "Información del cliente (PF crédito) Documentos Documento de identificación.   …" at bounding box center [641, 242] width 640 height 332
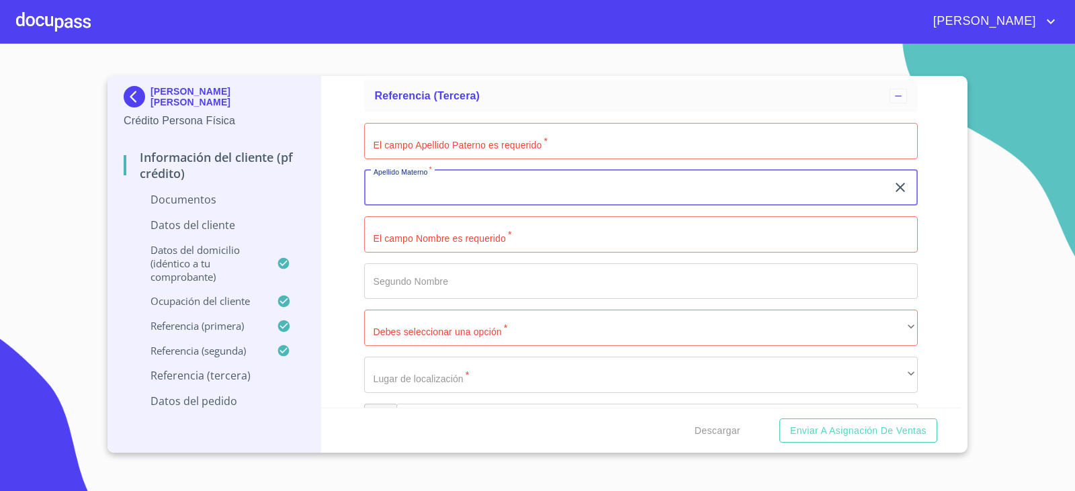
drag, startPoint x: 425, startPoint y: 185, endPoint x: 351, endPoint y: 185, distance: 73.2
click at [351, 185] on div "Información del cliente (PF crédito) Documentos Documento de identificación.   …" at bounding box center [641, 242] width 640 height 332
click at [480, 226] on input "Documento de identificación.   *" at bounding box center [641, 234] width 554 height 36
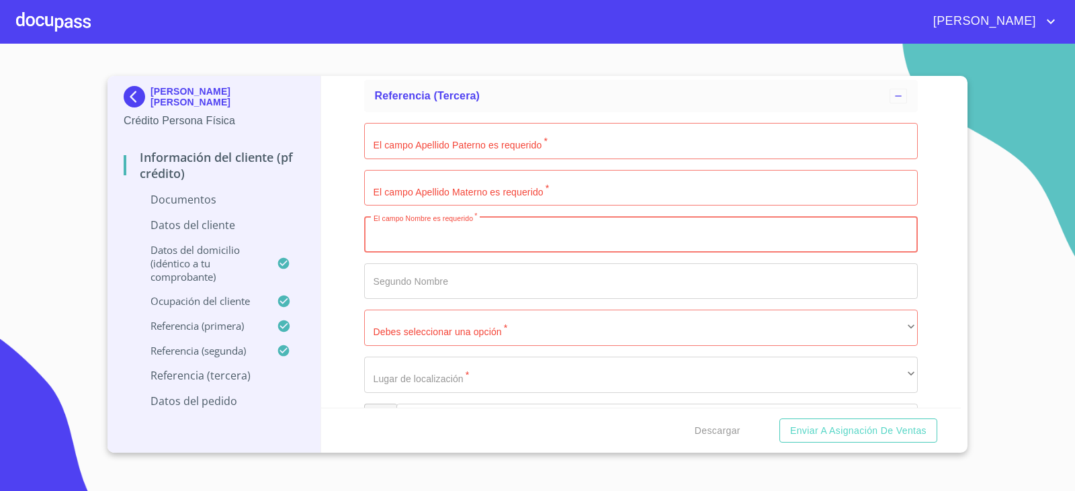
click at [534, 151] on input "Documento de identificación.   *" at bounding box center [641, 141] width 554 height 36
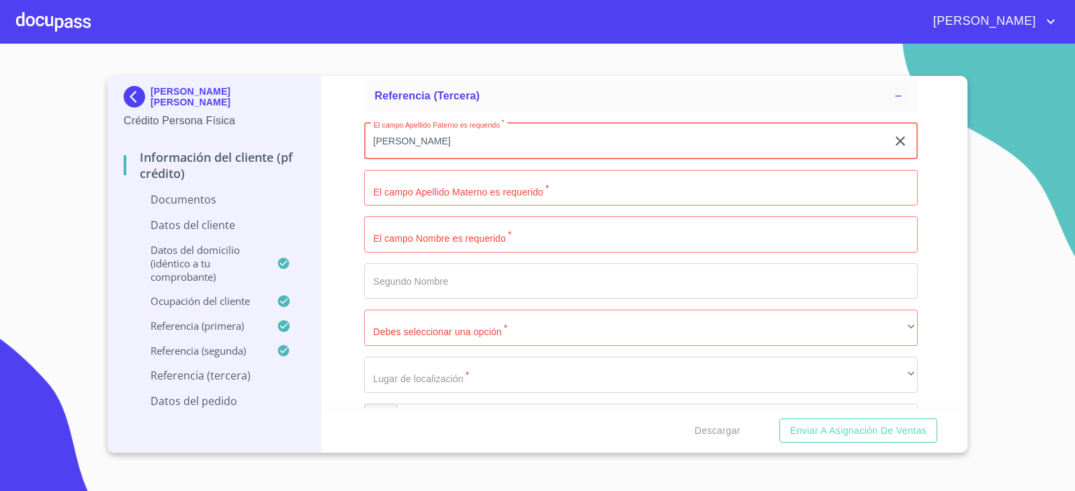
type input "[PERSON_NAME]"
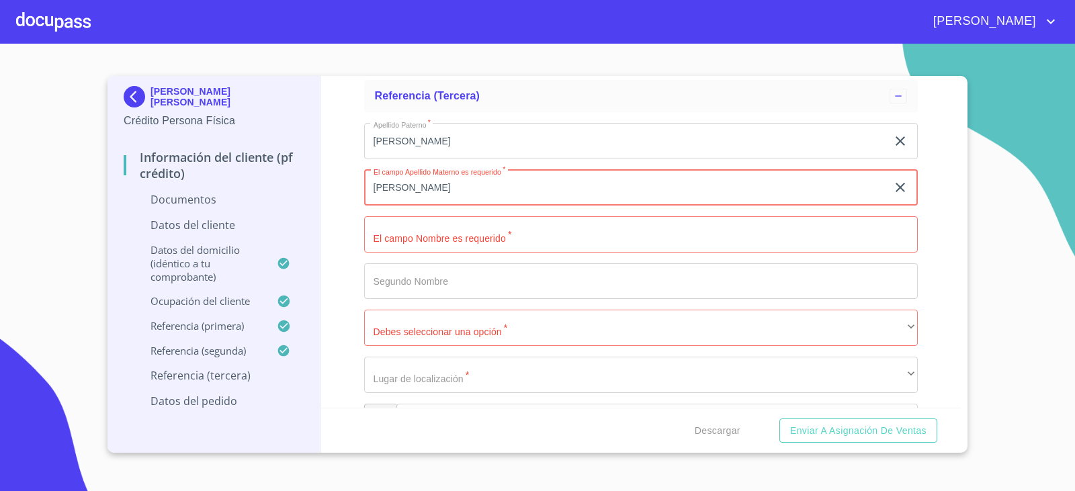
type input "[PERSON_NAME]"
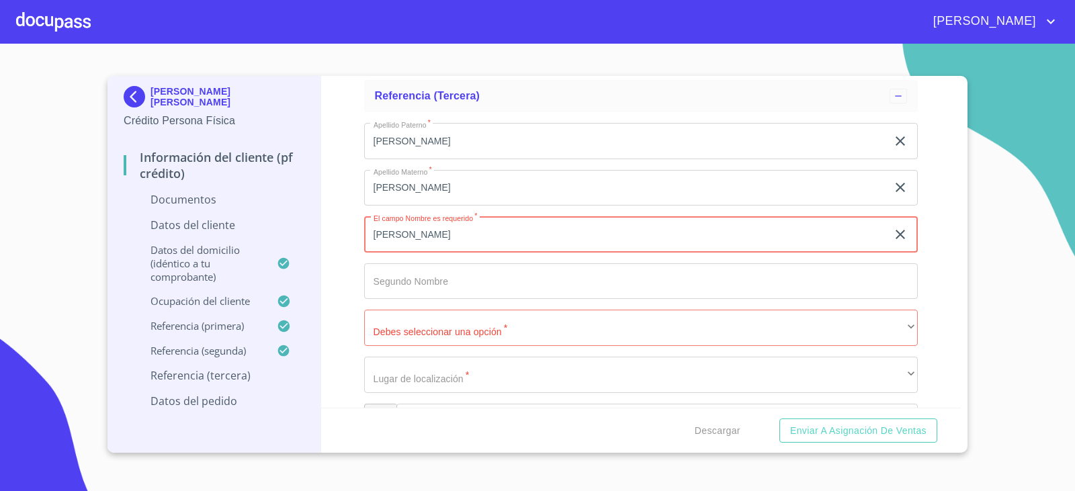
type input "[PERSON_NAME]"
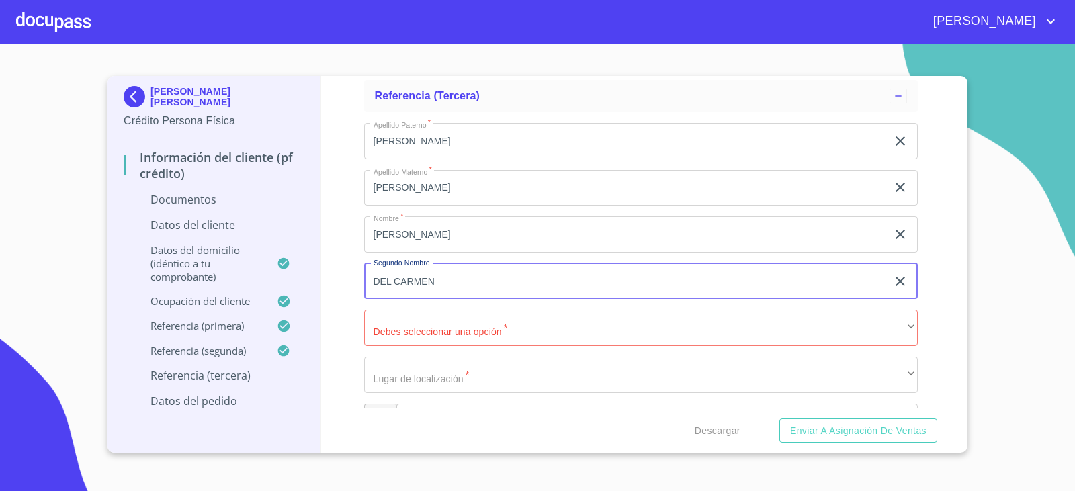
type input "DEL CARMEN"
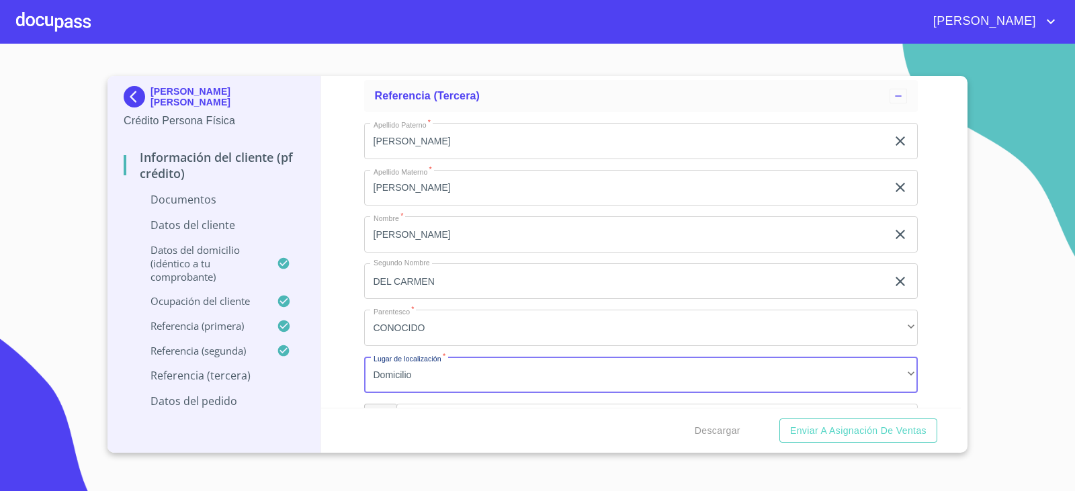
scroll to position [4798, 0]
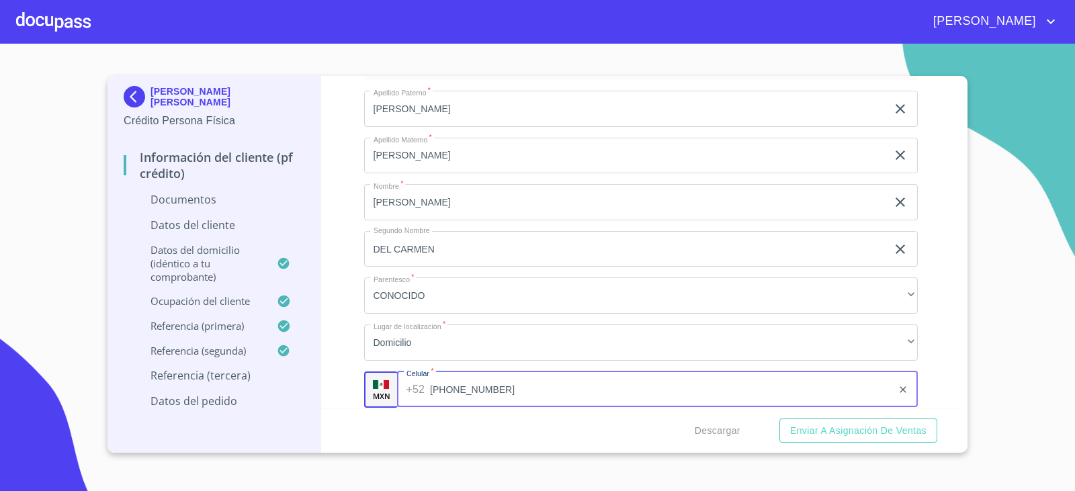
type input "[PHONE_NUMBER]"
click at [935, 308] on div "Información del cliente (PF crédito) Documentos Documento de identificación.   …" at bounding box center [641, 242] width 640 height 332
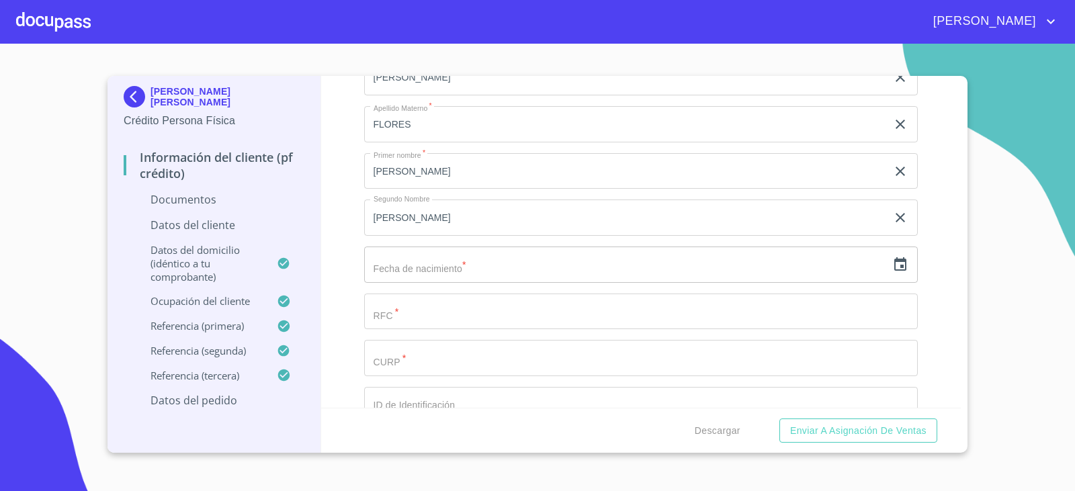
scroll to position [1708, 0]
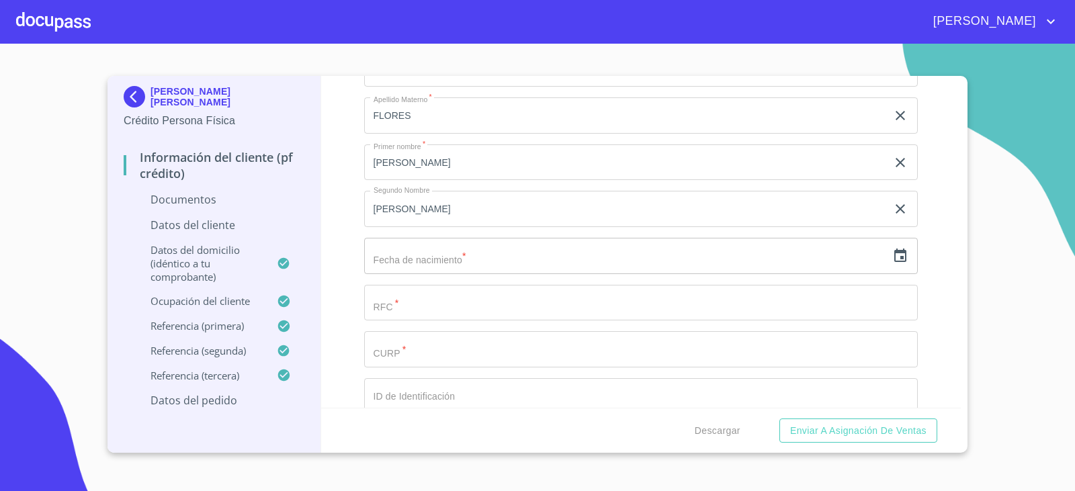
click at [887, 265] on div "​" at bounding box center [641, 256] width 554 height 36
click at [894, 251] on icon "button" at bounding box center [900, 255] width 12 height 13
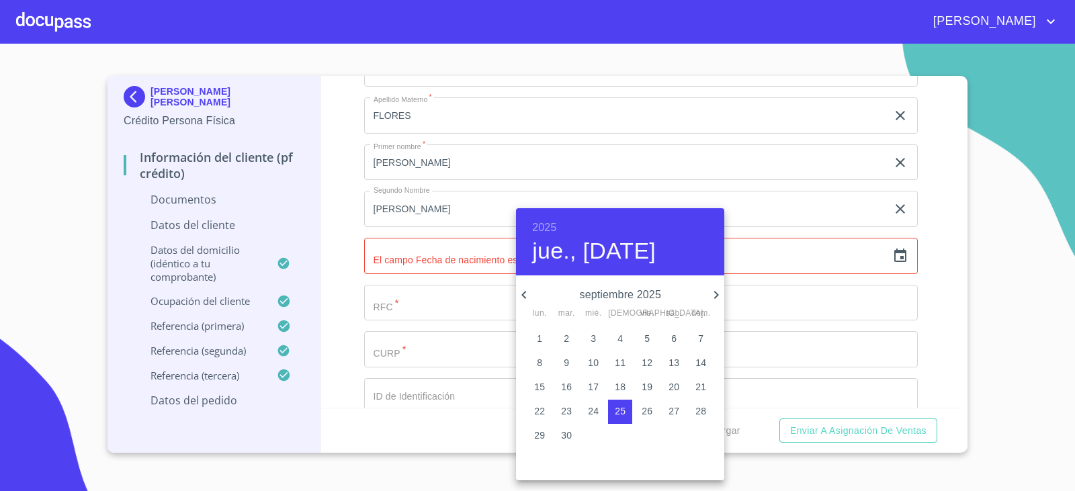
click at [551, 230] on h6 "2025" at bounding box center [544, 227] width 24 height 19
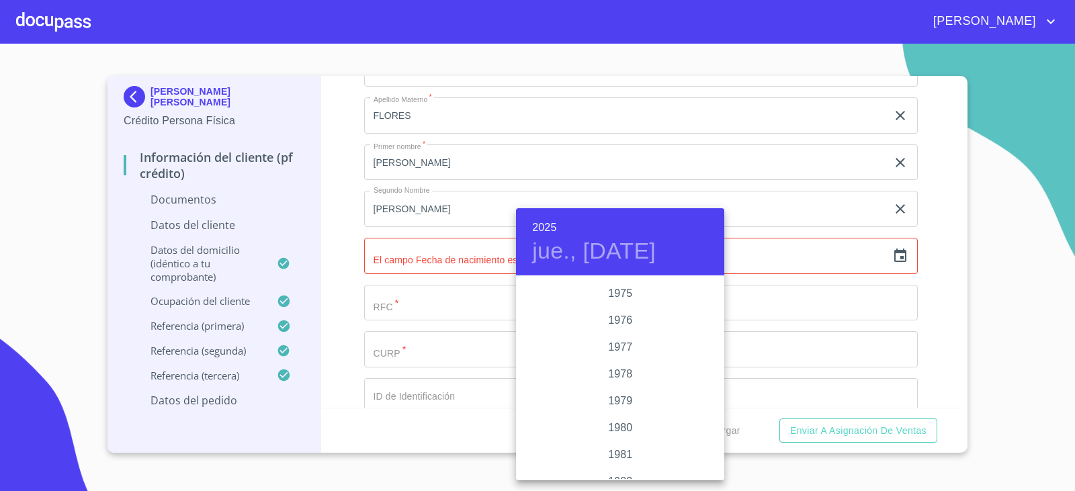
scroll to position [1330, 0]
click at [623, 430] on div "1980" at bounding box center [620, 438] width 208 height 27
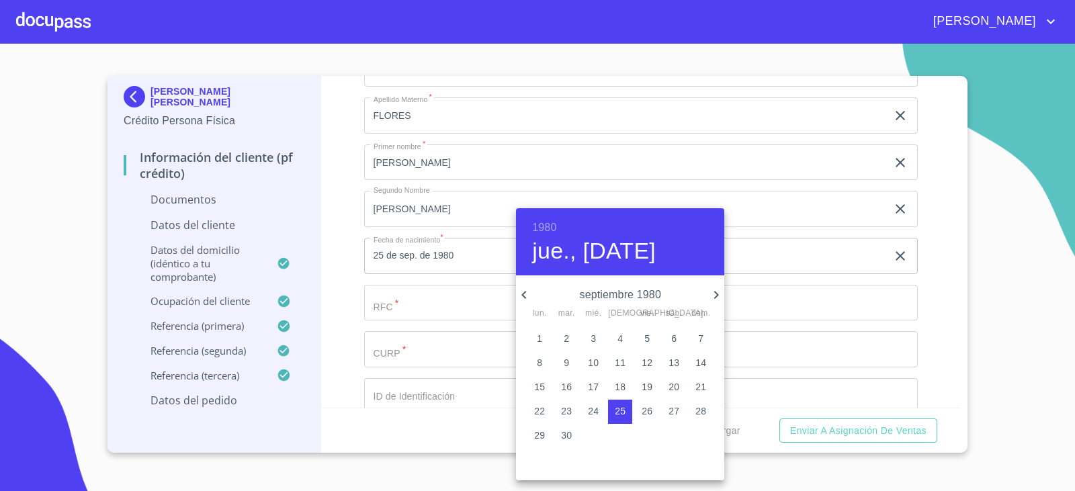
click at [525, 289] on icon "button" at bounding box center [524, 295] width 16 height 16
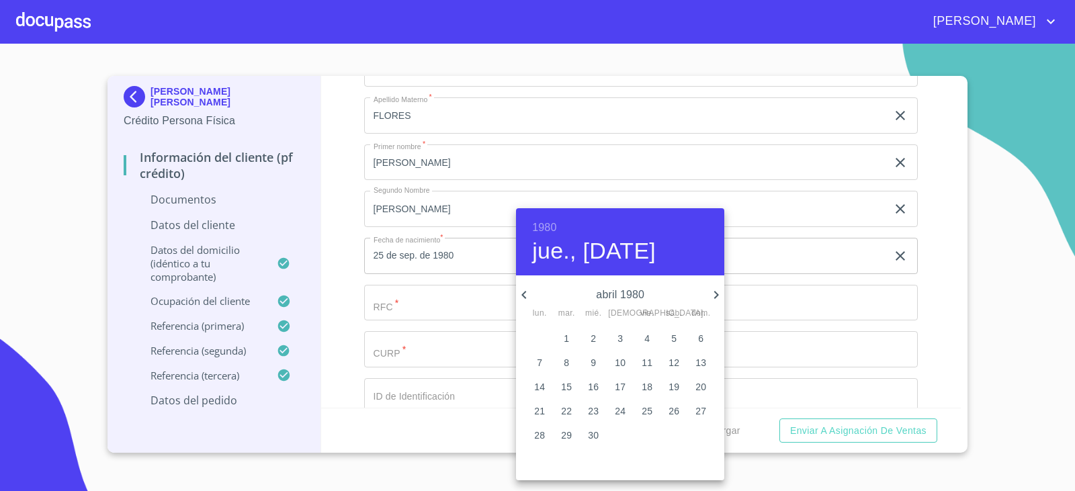
click at [525, 289] on icon "button" at bounding box center [524, 295] width 16 height 16
click at [651, 431] on p "29" at bounding box center [647, 435] width 11 height 13
type input "29 de feb. de 1980"
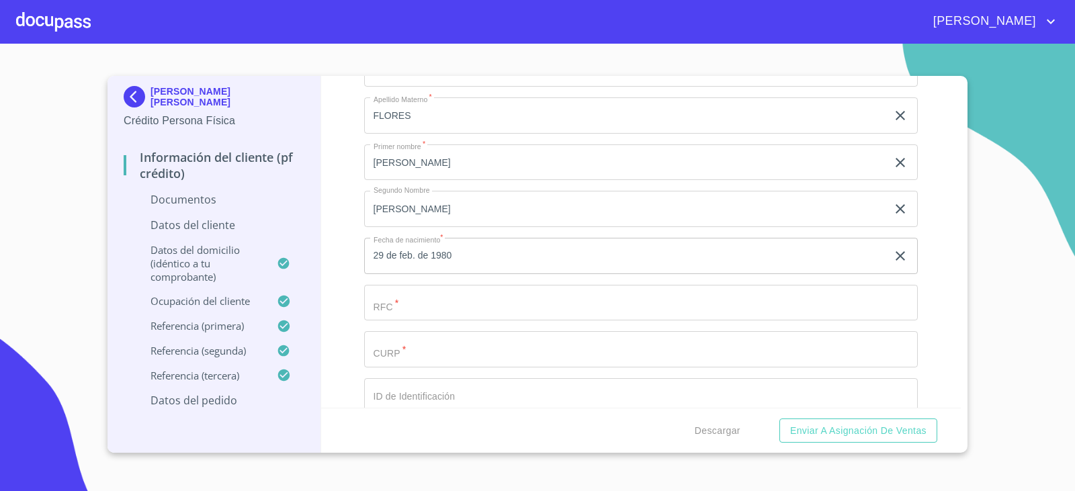
click at [514, 305] on input "Documento de identificación.   *" at bounding box center [641, 303] width 554 height 36
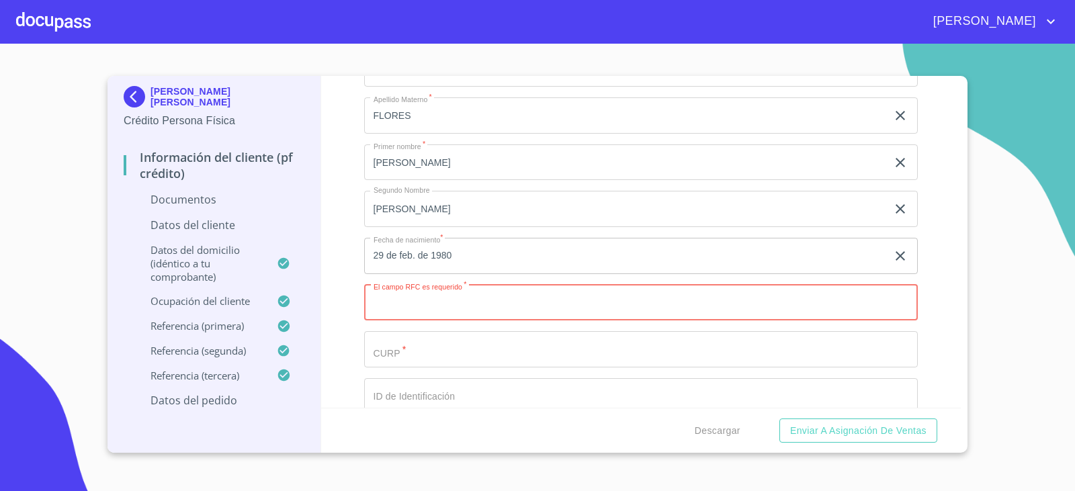
paste input "AUFA800229"
type input "AUFA800229R17"
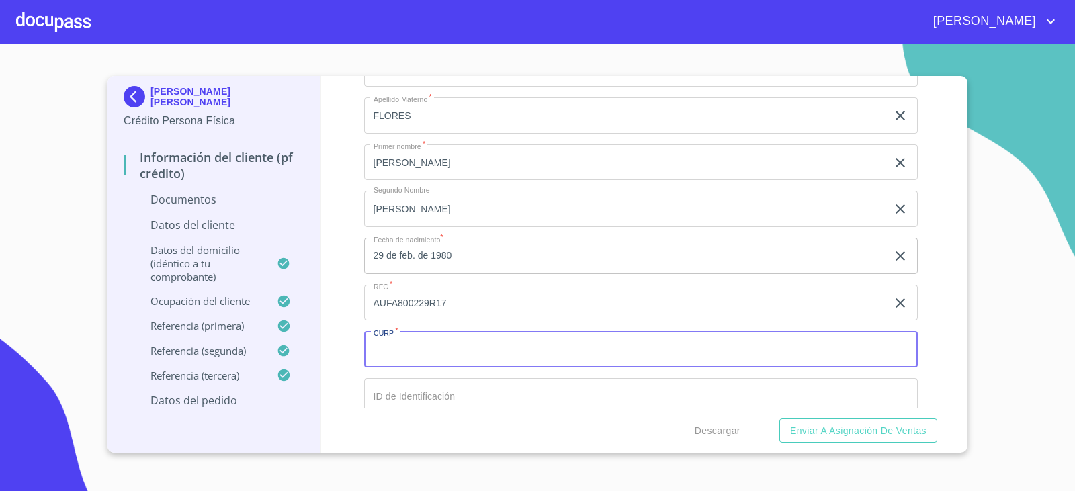
click at [482, 365] on input "Documento de identificación.   *" at bounding box center [641, 349] width 554 height 36
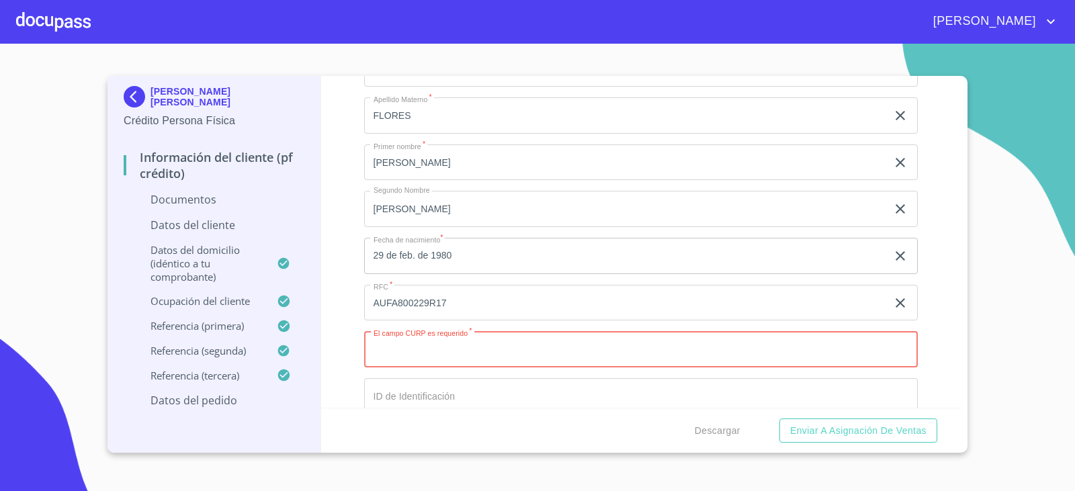
paste input "AUFA800229MJCQLD09"
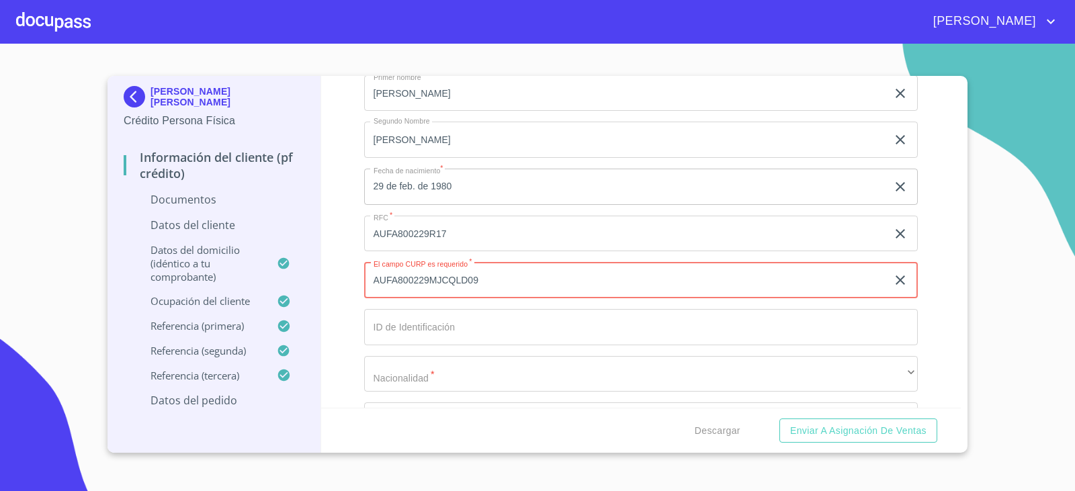
scroll to position [1842, 0]
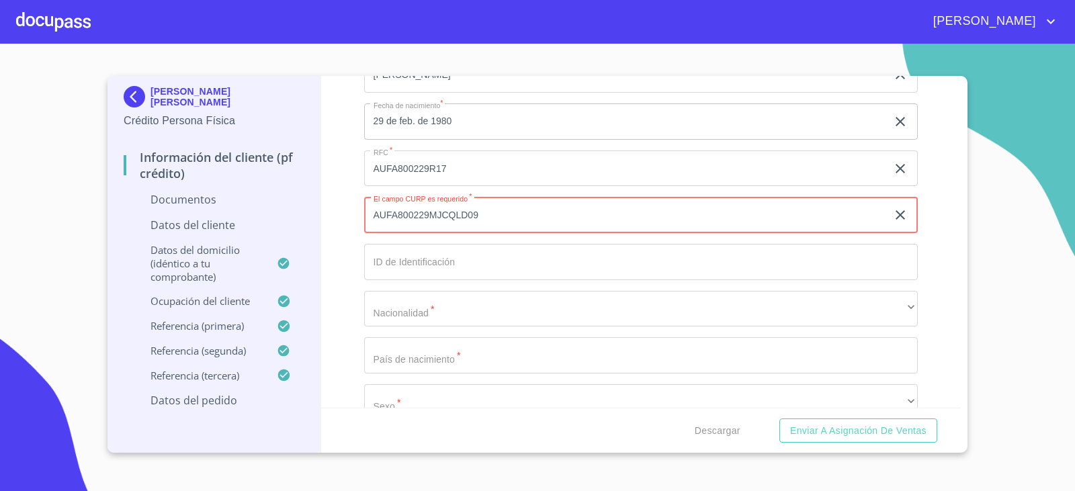
type input "AUFA800229MJCQLD09"
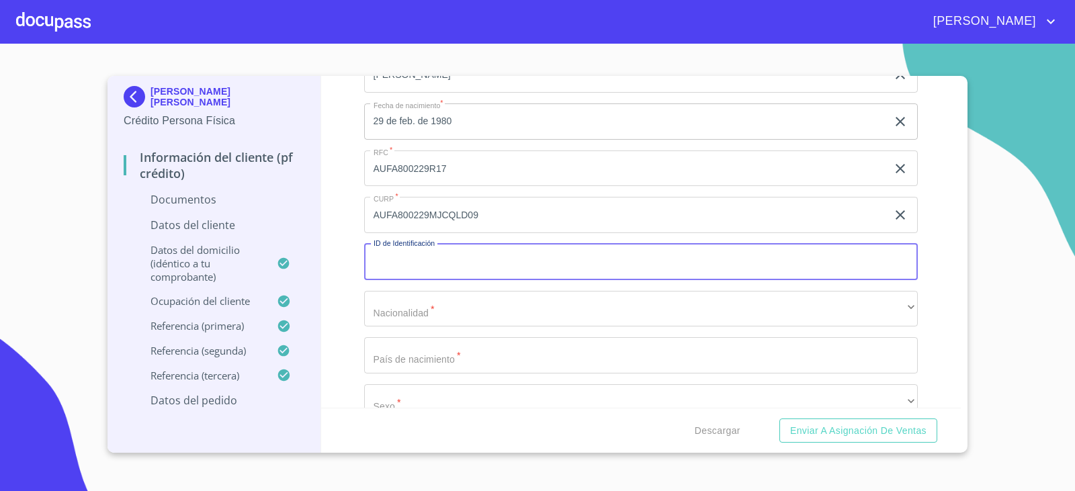
click at [483, 266] on input "Documento de identificación.   *" at bounding box center [641, 262] width 554 height 36
type input "2050963184"
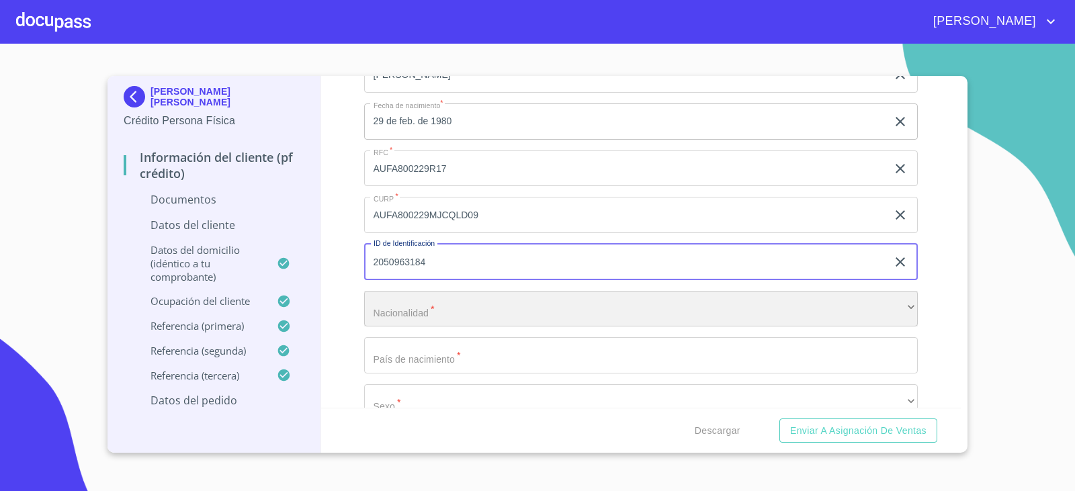
click at [476, 299] on div "​" at bounding box center [641, 309] width 554 height 36
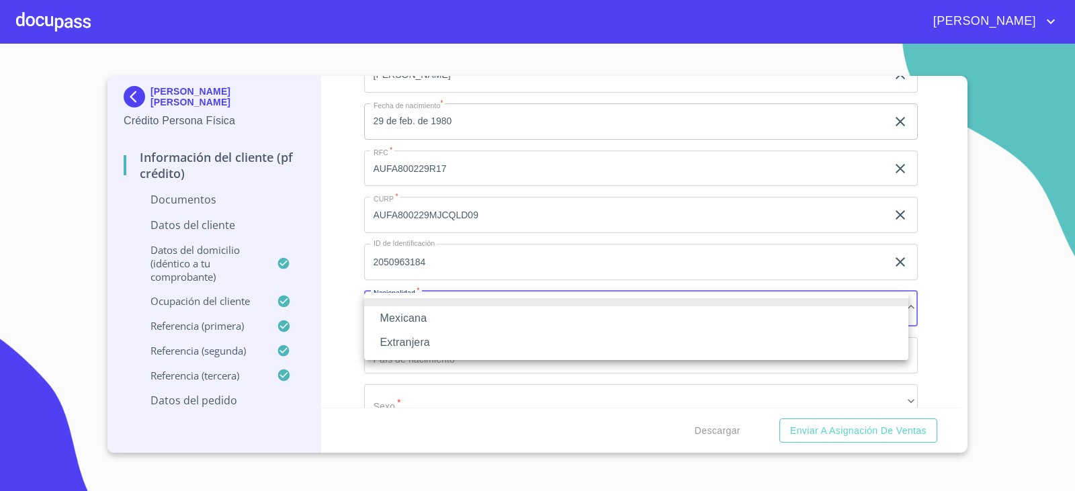
click at [440, 318] on li "Mexicana" at bounding box center [636, 318] width 544 height 24
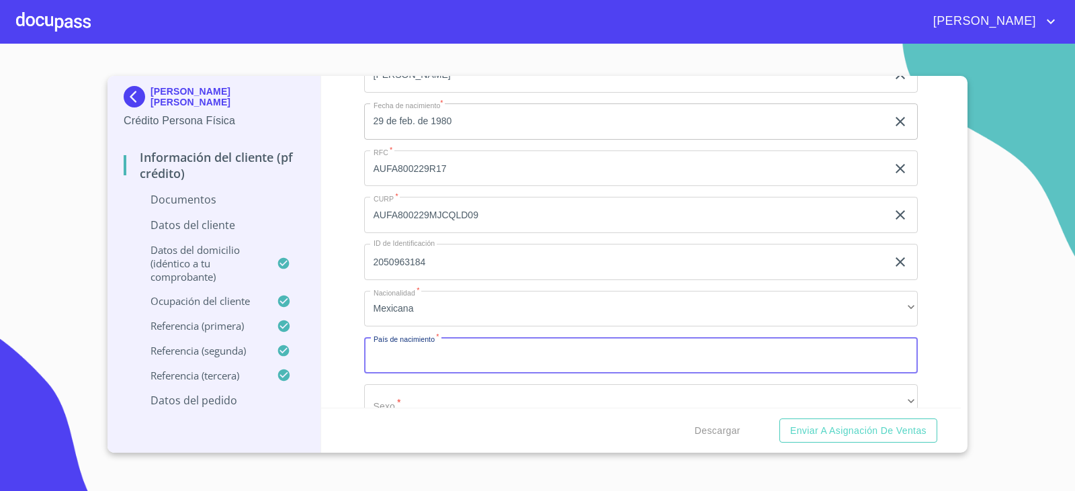
click at [439, 351] on input "Documento de identificación.   *" at bounding box center [641, 355] width 554 height 36
type input "m"
type input "[GEOGRAPHIC_DATA]"
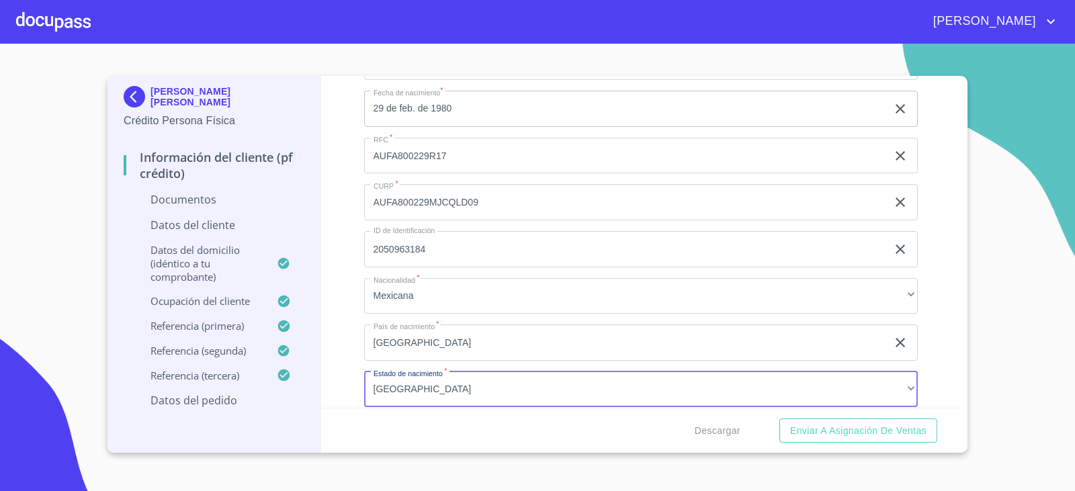
scroll to position [2050, 0]
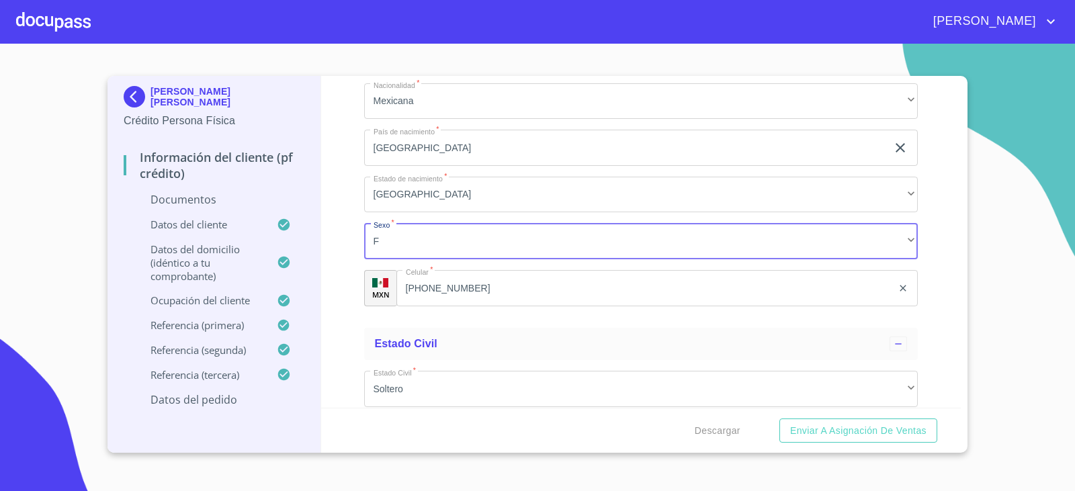
click at [320, 165] on div "[PERSON_NAME] [PERSON_NAME] Crédito Persona Física Información del cliente (PF …" at bounding box center [214, 264] width 214 height 377
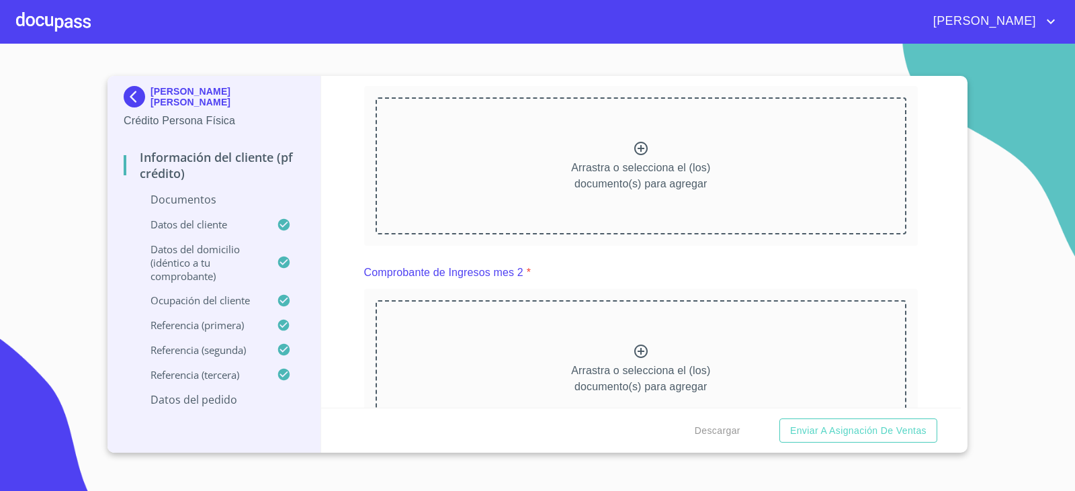
scroll to position [0, 0]
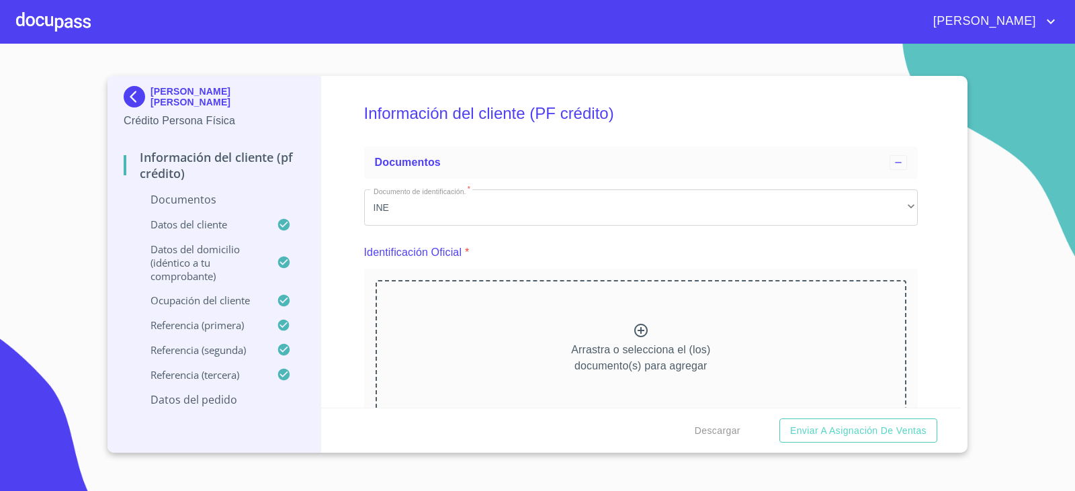
click at [1065, 171] on section "[PERSON_NAME] [PERSON_NAME] Crédito Persona Física Información del cliente (PF …" at bounding box center [537, 267] width 1075 height 447
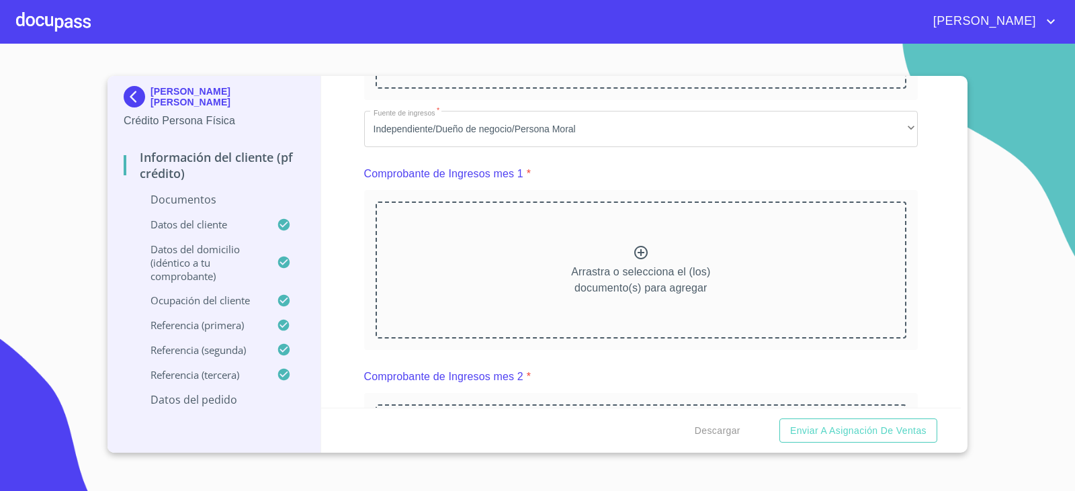
scroll to position [537, 0]
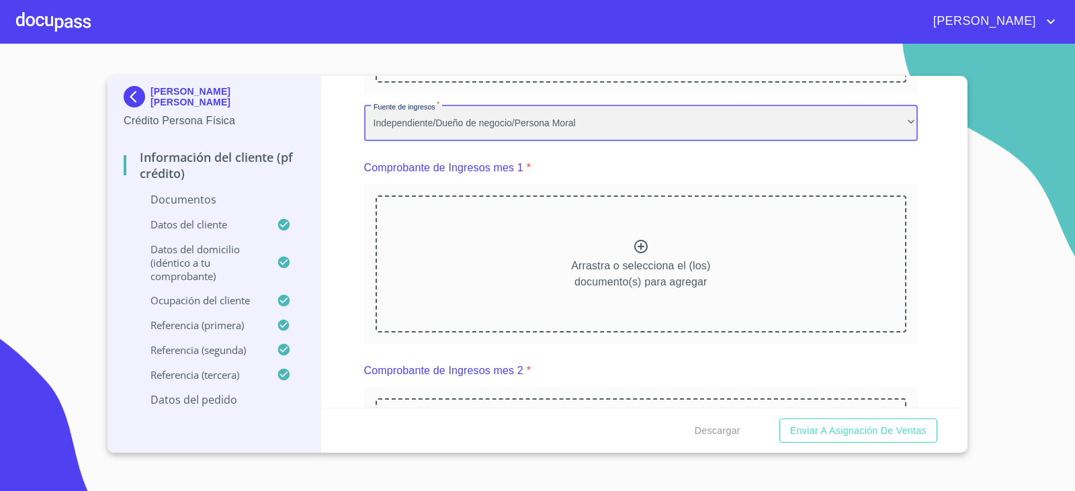
click at [730, 125] on div "Independiente/Dueño de negocio/Persona Moral" at bounding box center [641, 123] width 554 height 36
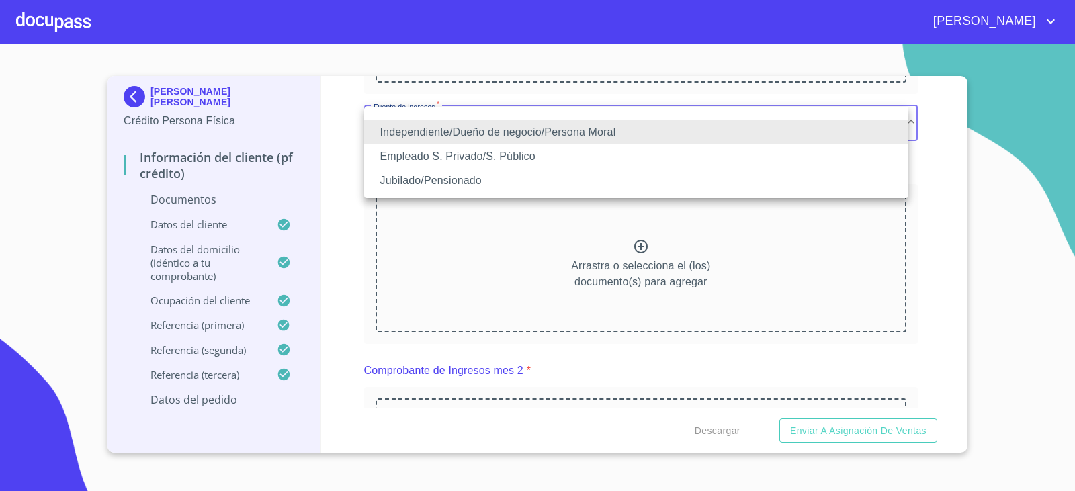
click at [987, 225] on div at bounding box center [537, 245] width 1075 height 491
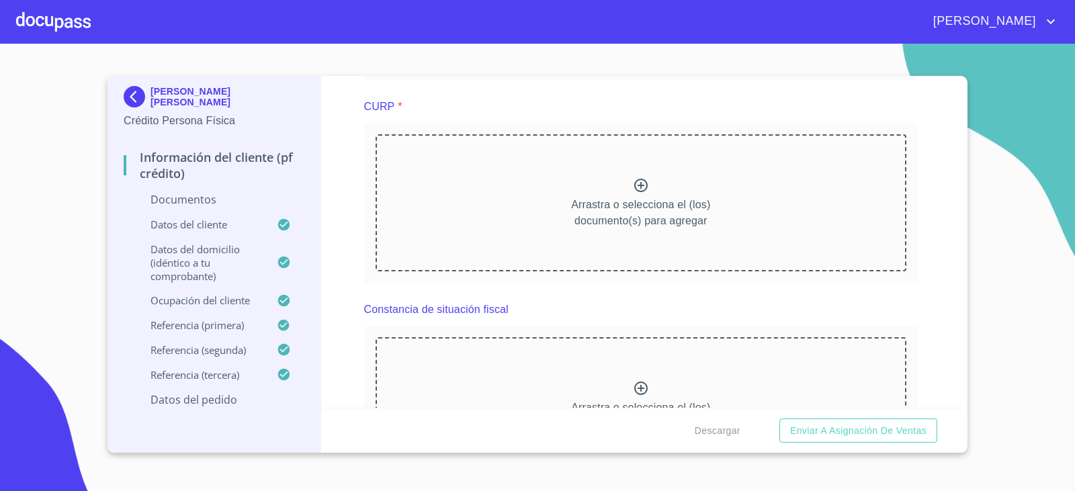
scroll to position [1209, 0]
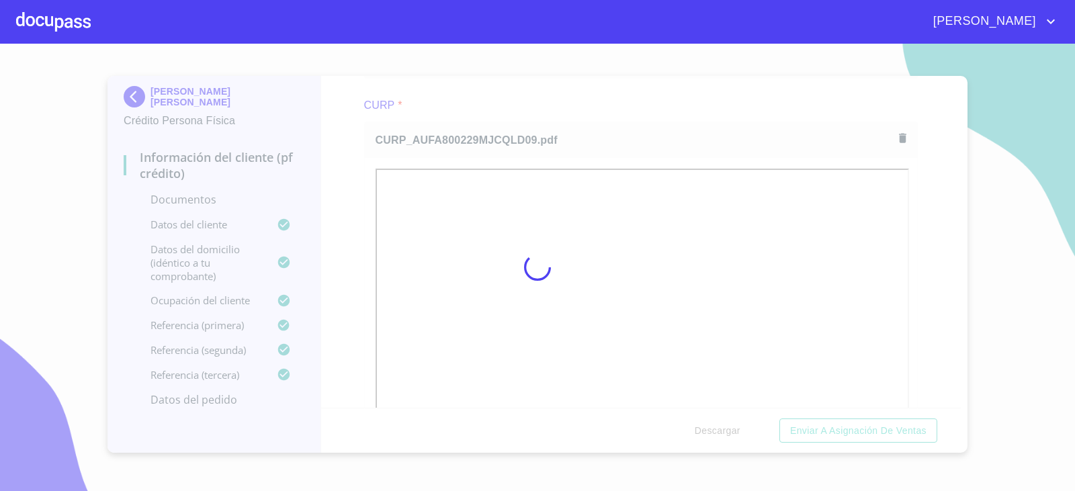
click at [912, 134] on div at bounding box center [537, 267] width 1075 height 447
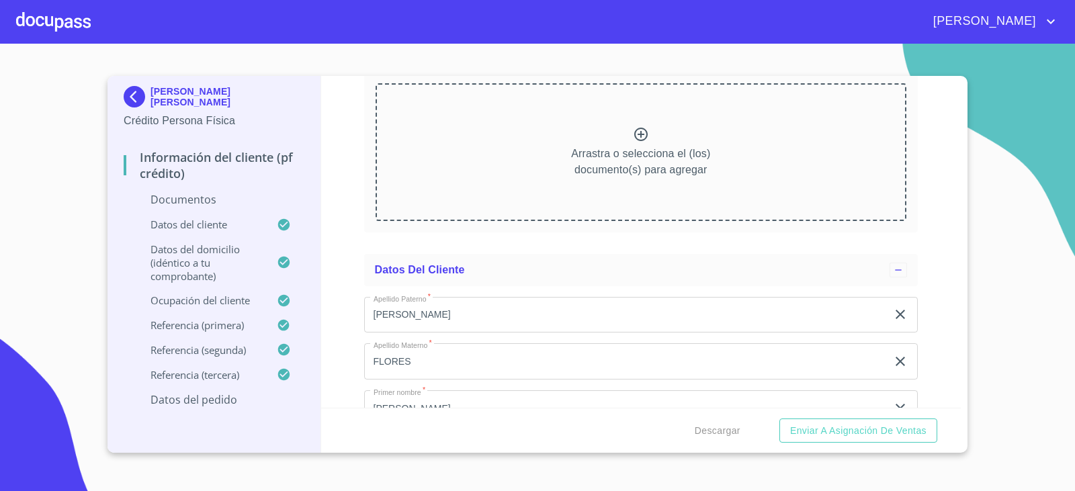
scroll to position [2015, 0]
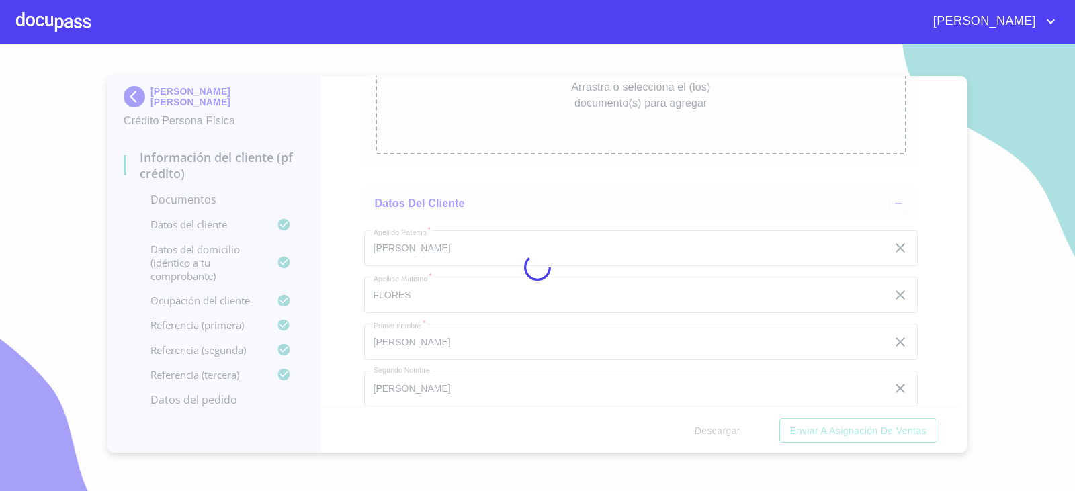
click at [941, 243] on div at bounding box center [537, 267] width 1075 height 447
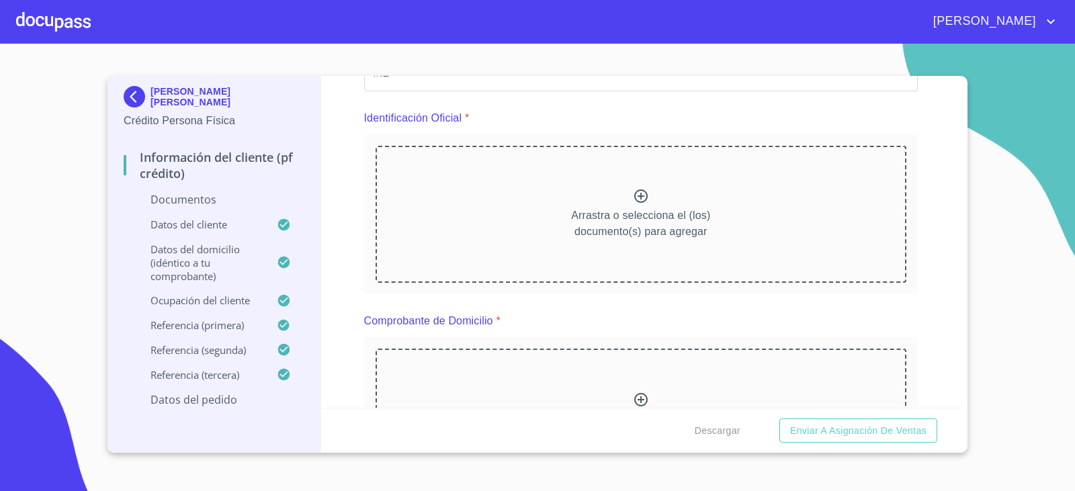
scroll to position [403, 0]
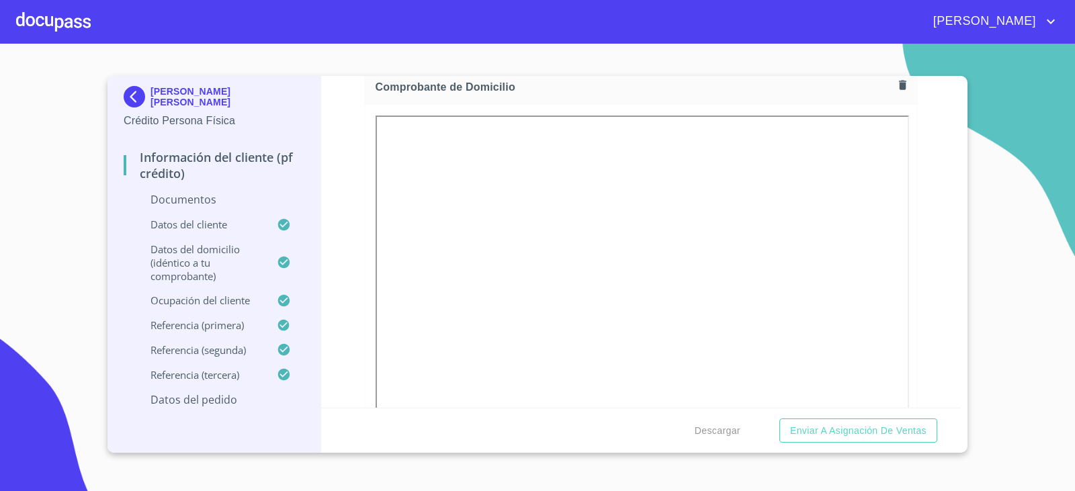
click at [910, 271] on div "Información del cliente (PF crédito) Documentos Documento de identificación.   …" at bounding box center [641, 242] width 640 height 332
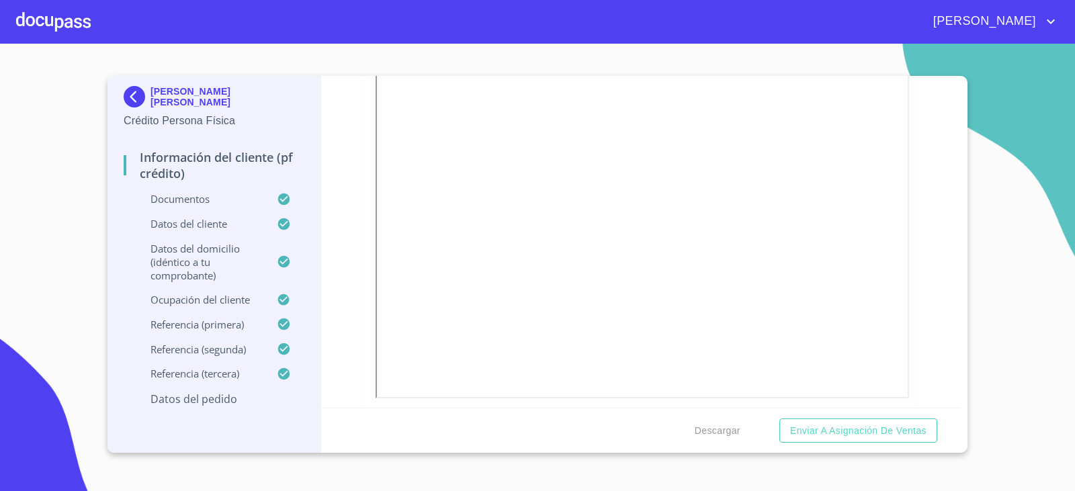
scroll to position [605, 0]
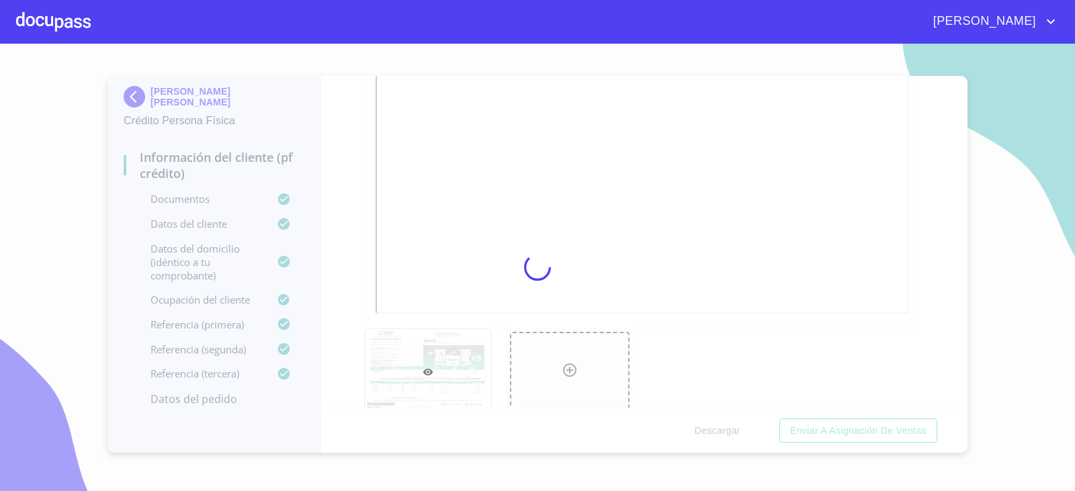
click at [678, 231] on div at bounding box center [537, 267] width 1075 height 447
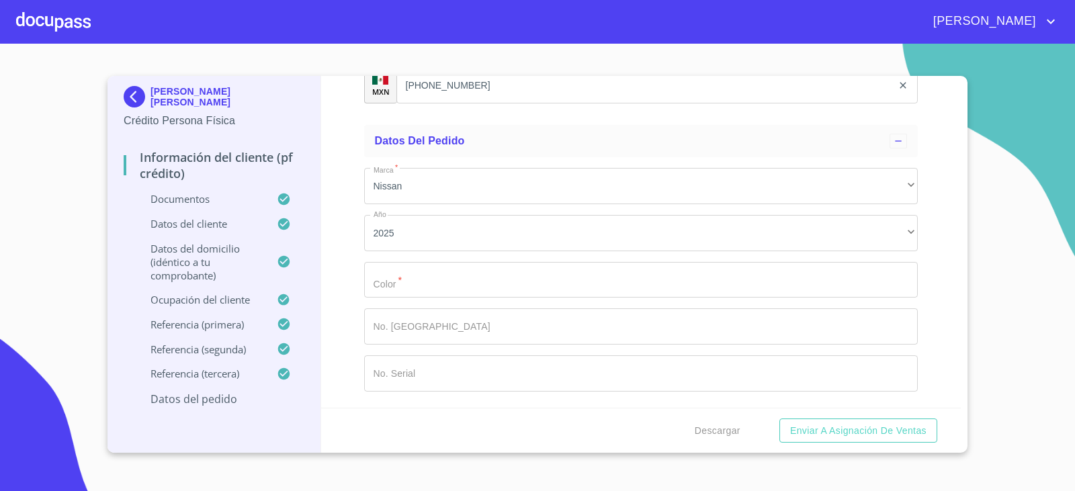
scroll to position [7673, 0]
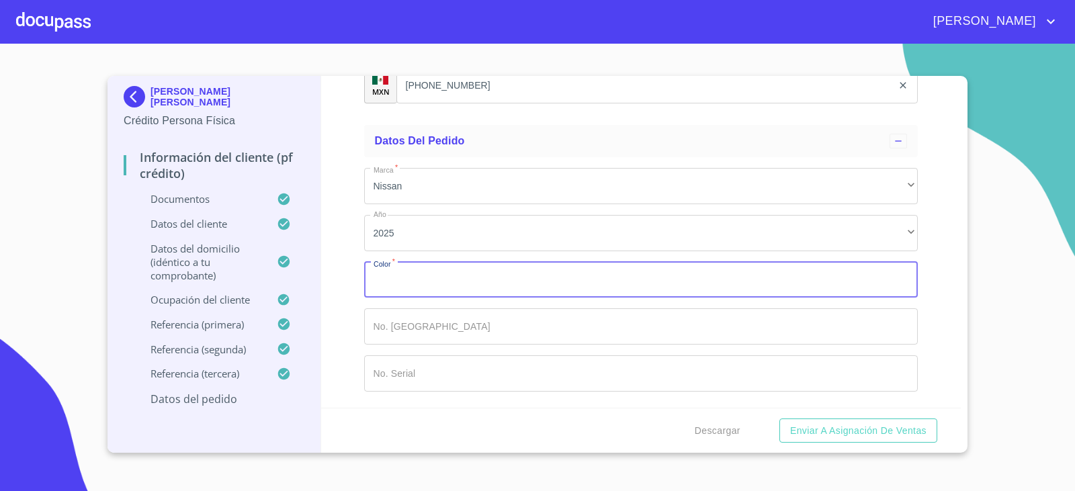
click at [579, 269] on input "Documento de identificación.   *" at bounding box center [641, 280] width 554 height 36
type input "BLANCO"
click at [709, 434] on span "Descargar" at bounding box center [718, 431] width 46 height 17
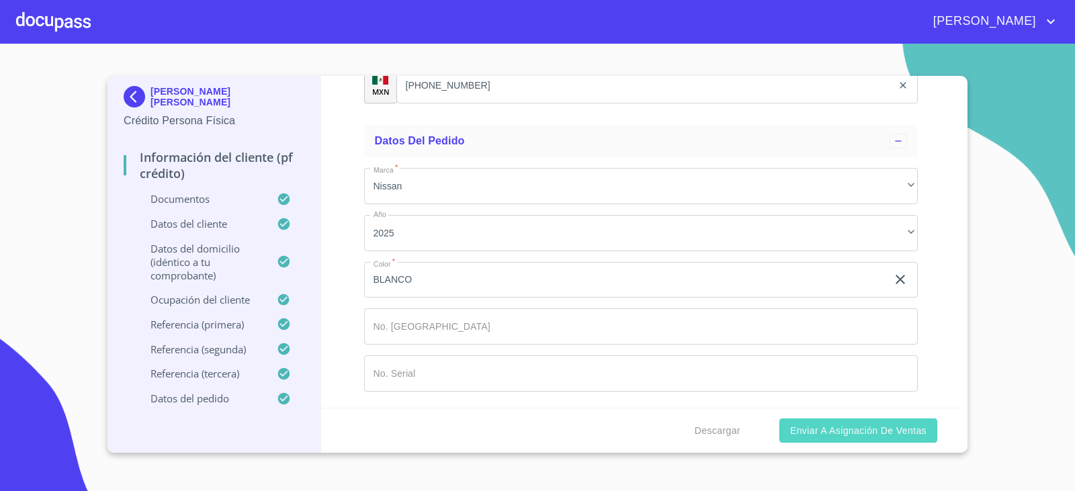
click at [883, 425] on span "Enviar a Asignación de Ventas" at bounding box center [858, 431] width 136 height 17
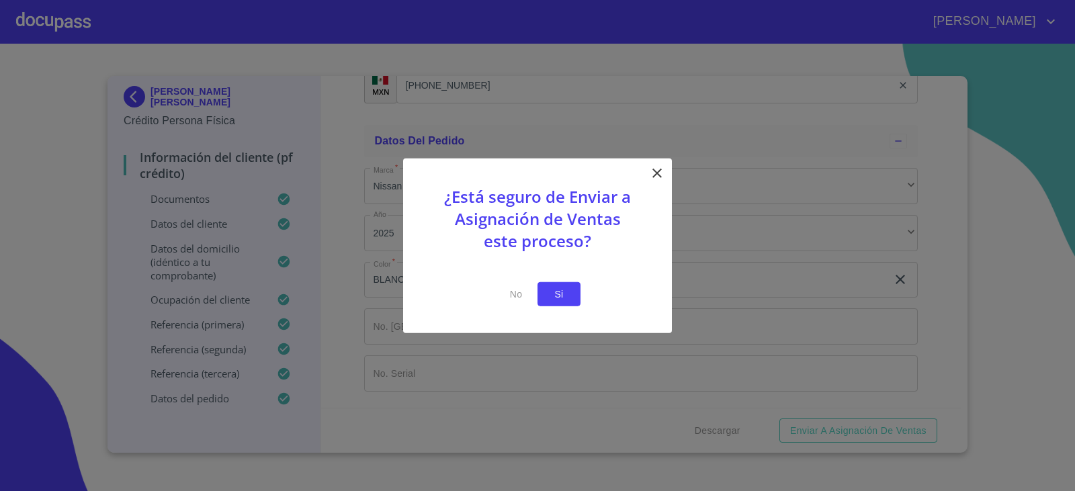
click at [572, 284] on button "Si" at bounding box center [558, 293] width 43 height 25
